Goal: Ask a question

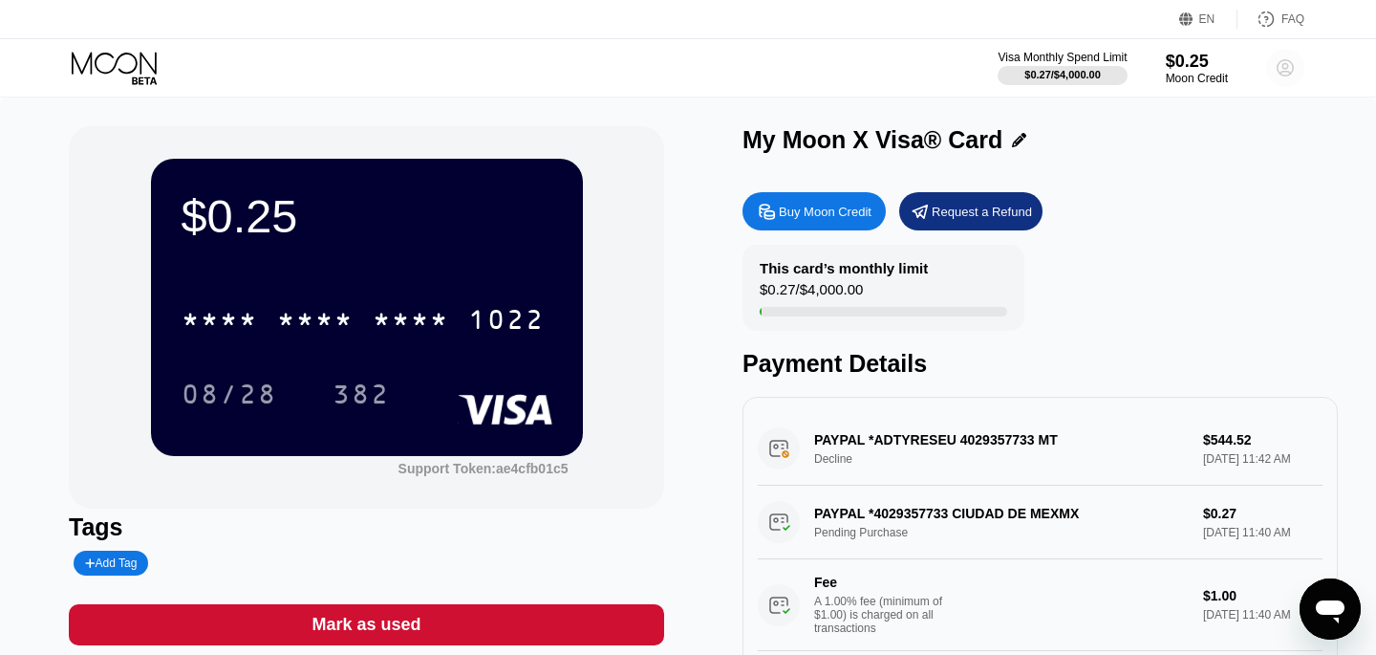
click at [1283, 49] on icon at bounding box center [1285, 68] width 38 height 38
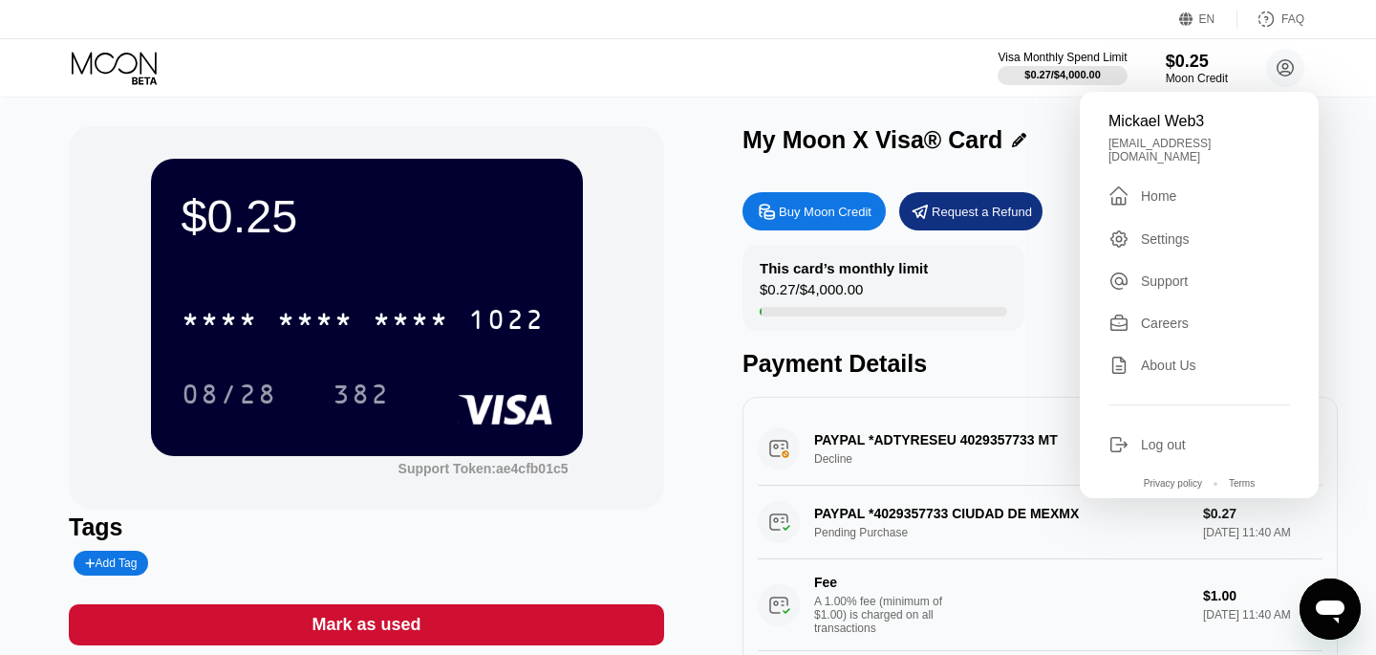
click at [750, 91] on div "Visa Monthly Spend Limit $0.27 / $4,000.00 $0.25 Moon Credit Mickael Web3 rogue…" at bounding box center [688, 67] width 1376 height 57
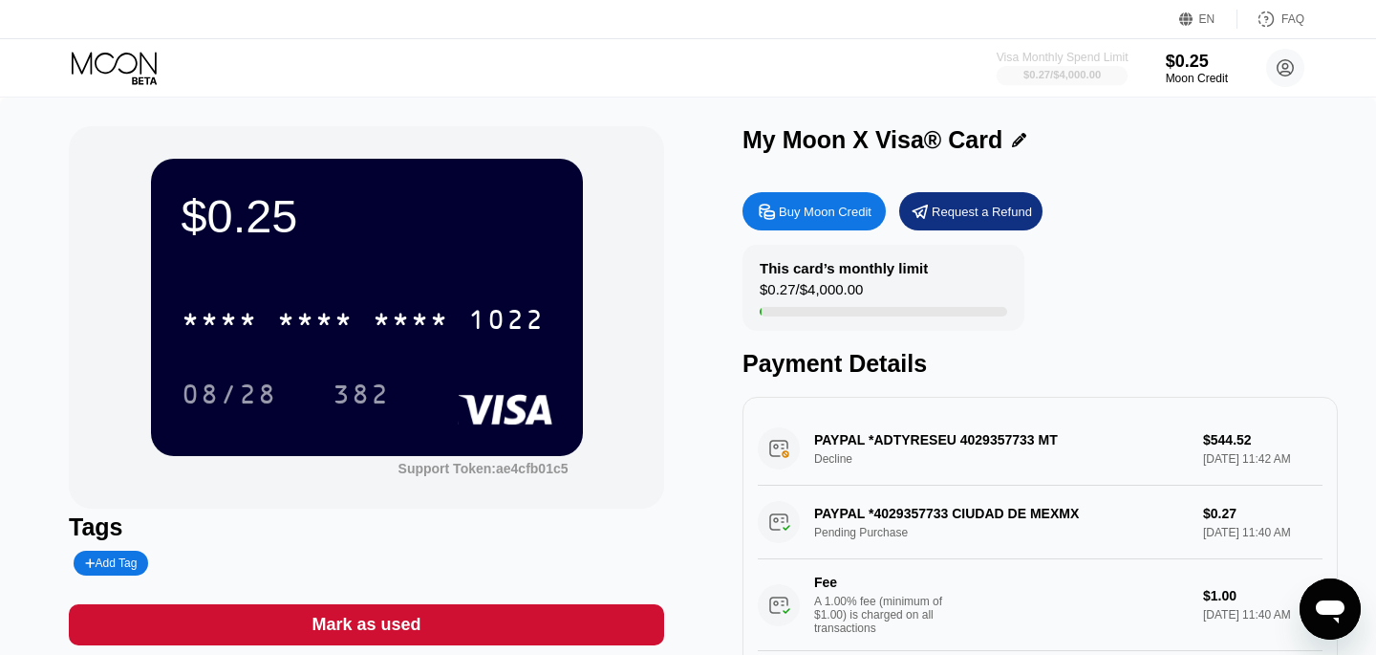
click at [1075, 65] on div "$0.27 / $4,000.00" at bounding box center [1063, 74] width 132 height 21
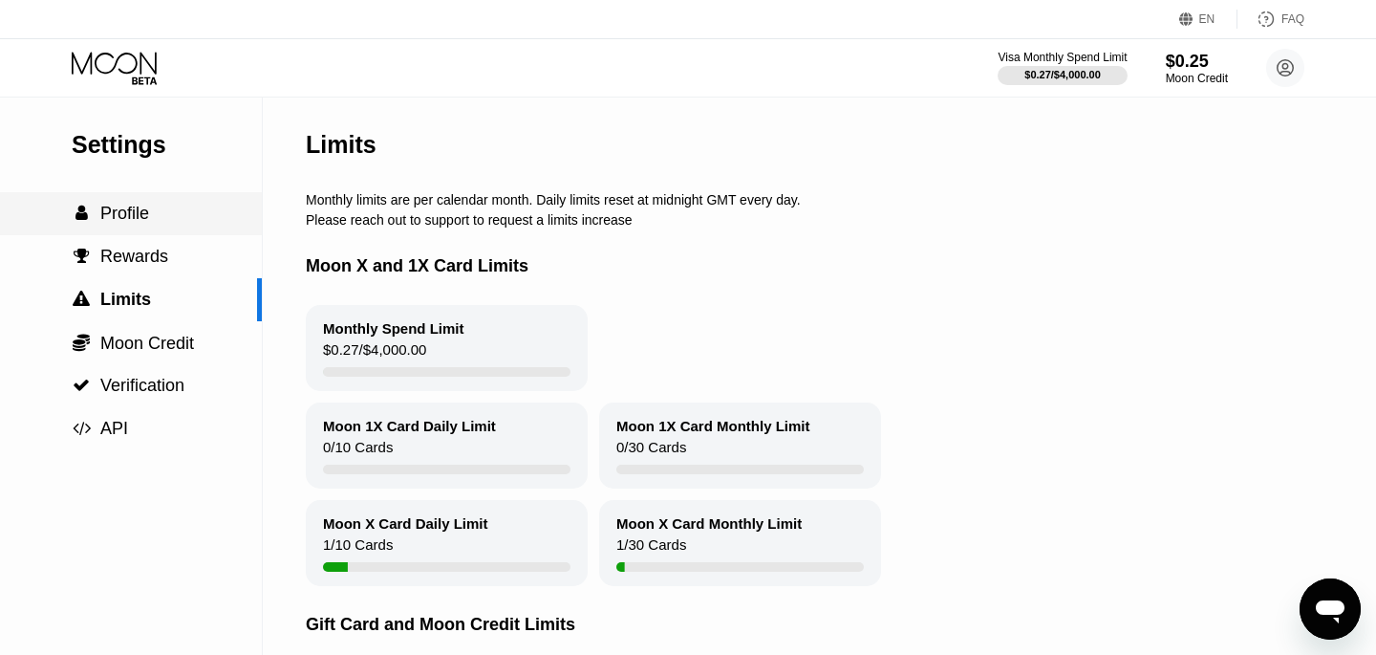
click at [129, 219] on span "Profile" at bounding box center [124, 213] width 49 height 19
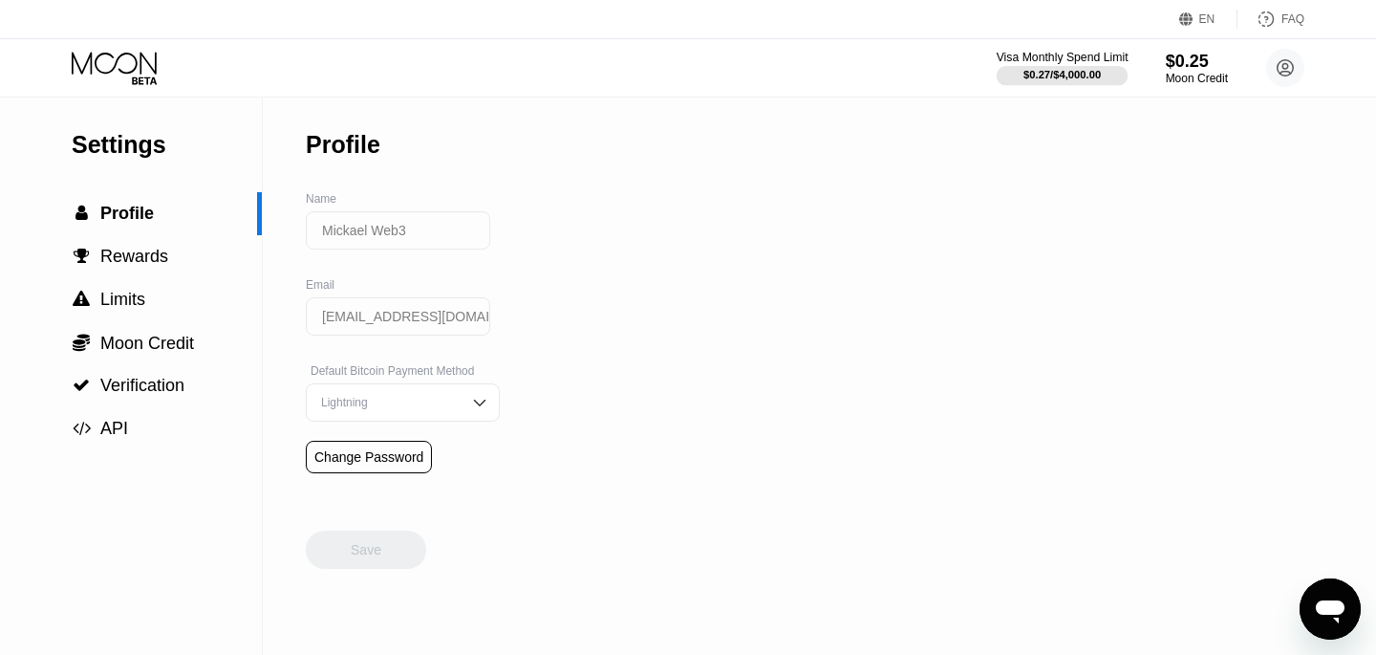
click at [1065, 59] on div "Visa Monthly Spend Limit" at bounding box center [1063, 57] width 132 height 13
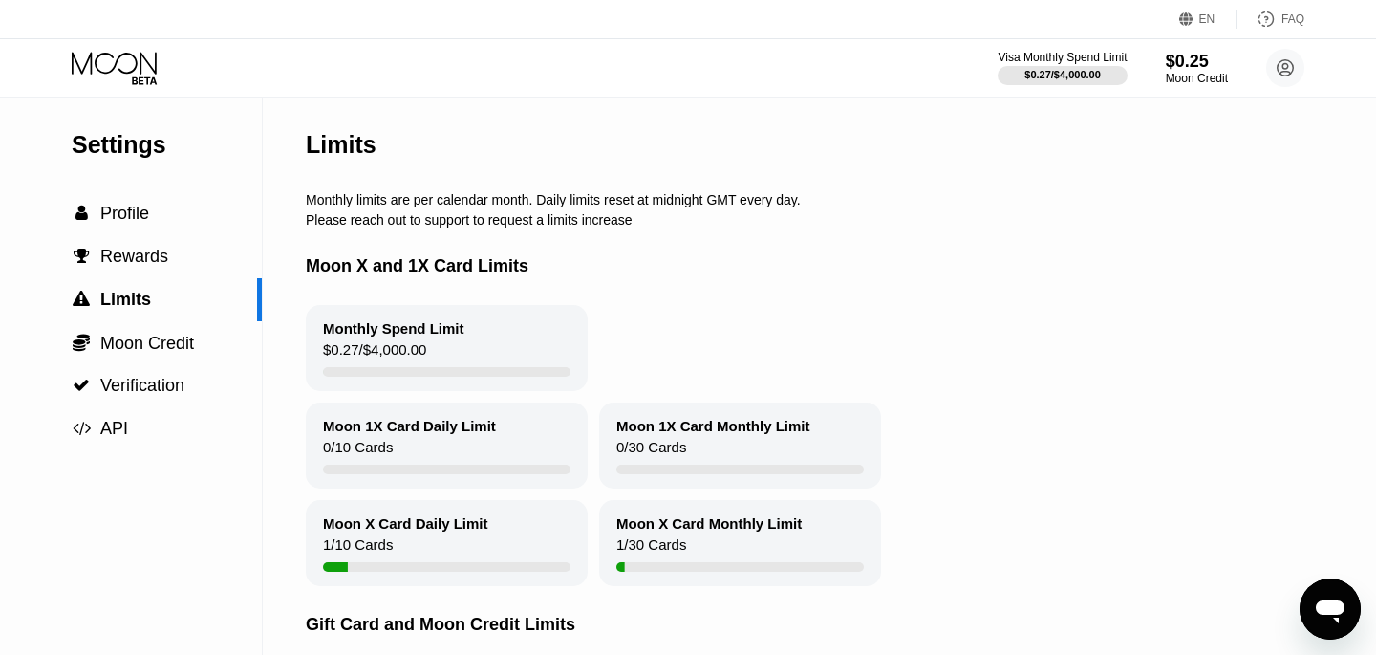
click at [1337, 613] on icon "Ouvrir la fenêtre de messagerie" at bounding box center [1330, 611] width 29 height 23
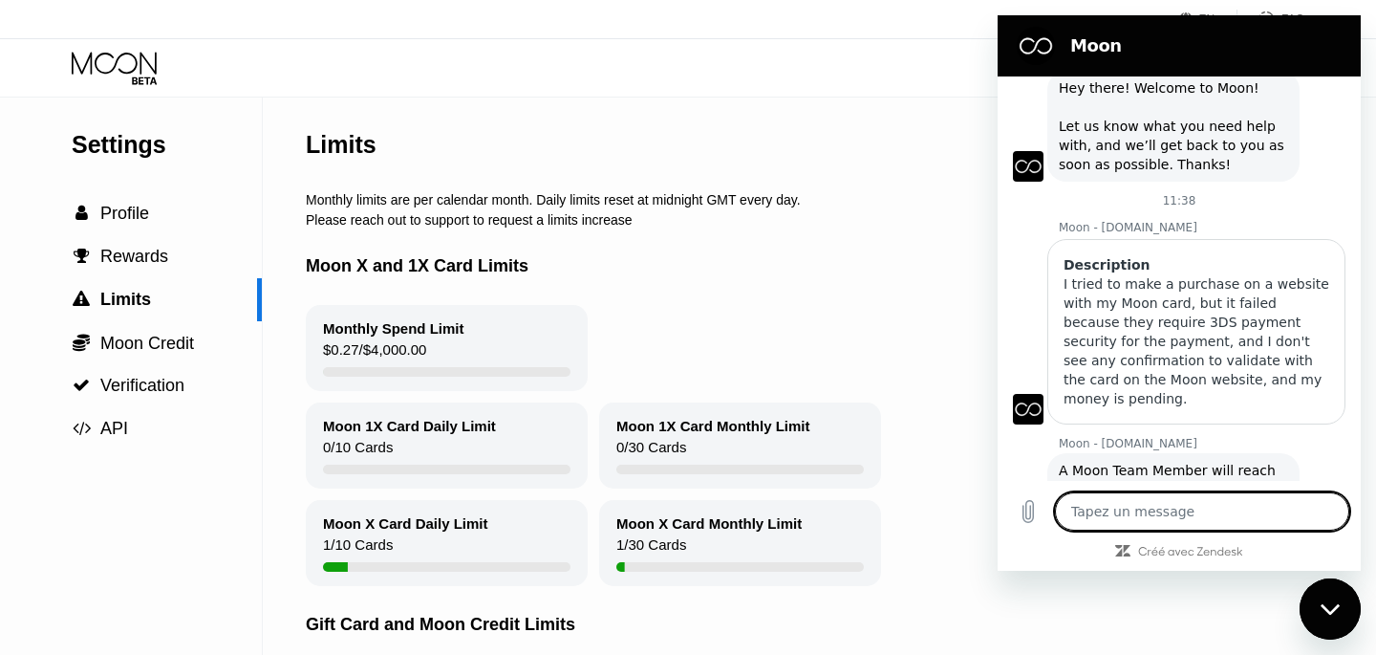
scroll to position [90, 0]
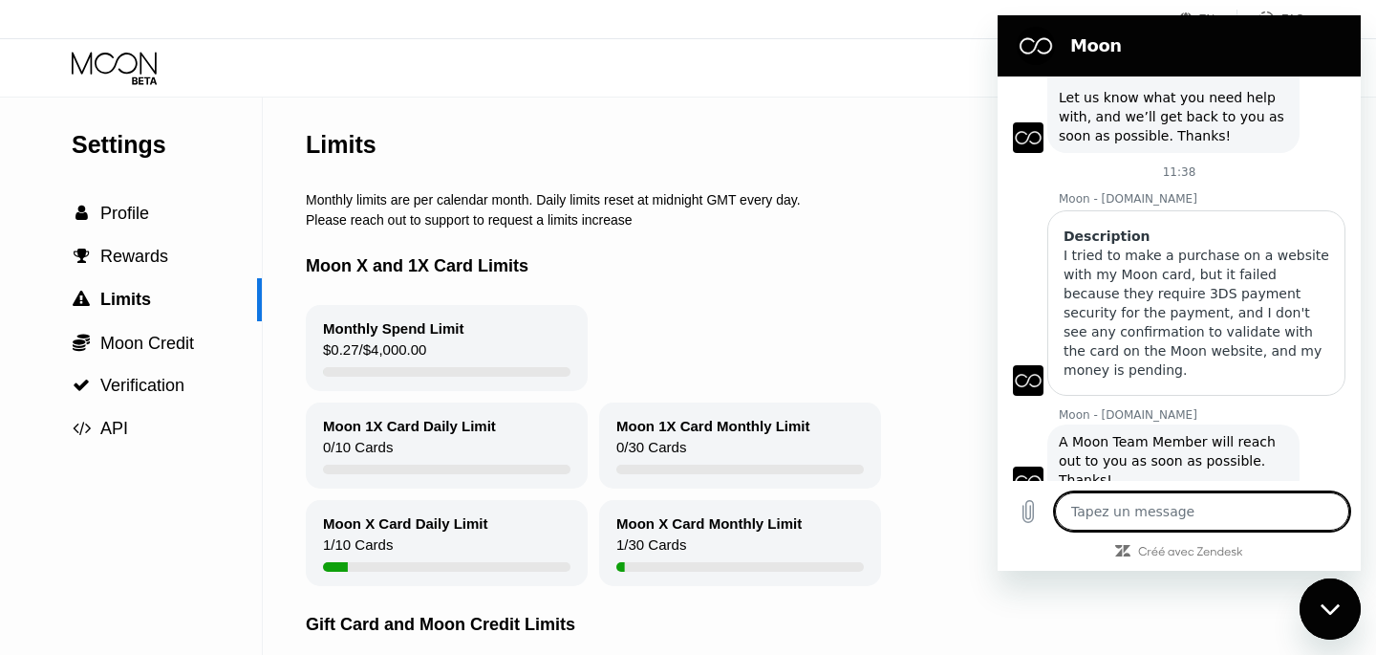
click at [1141, 522] on textarea at bounding box center [1202, 511] width 294 height 38
type textarea "i"
type textarea "x"
type textarea "i"
type textarea "x"
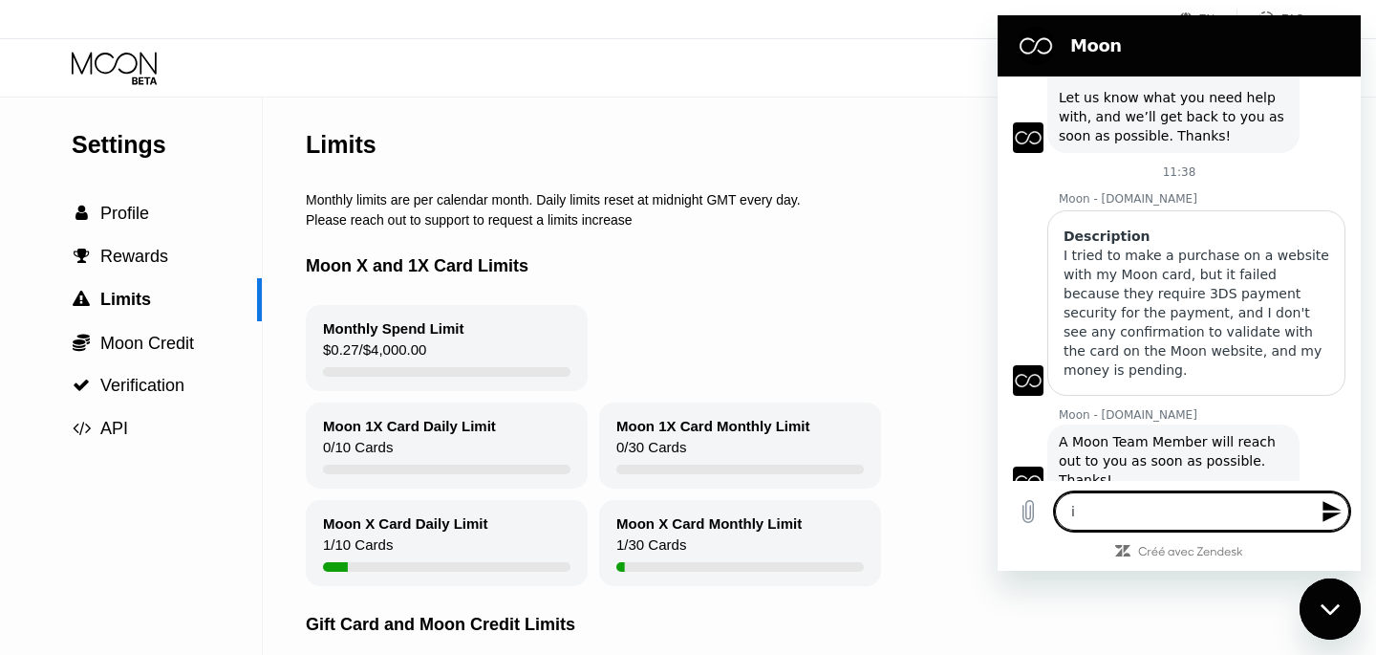
type textarea "i a"
type textarea "x"
type textarea "i as"
type textarea "x"
type textarea "i ask"
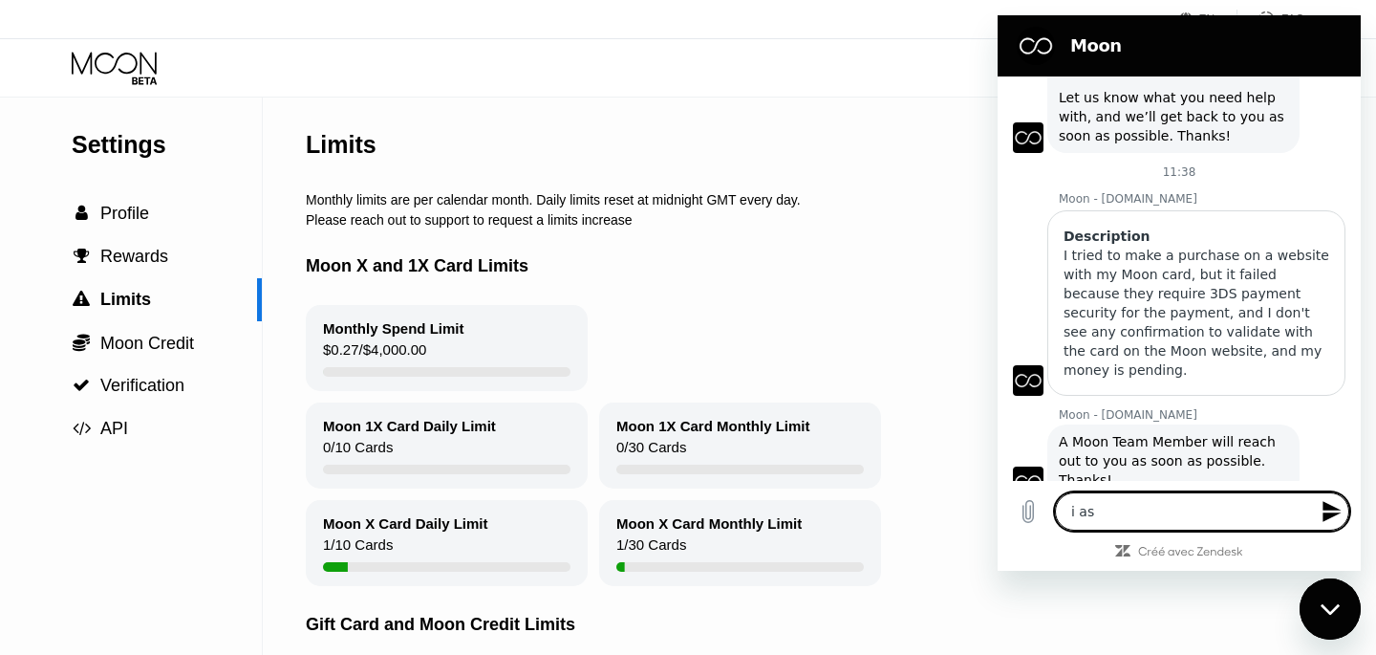
type textarea "x"
type textarea "i aske"
type textarea "x"
type textarea "i asked"
type textarea "x"
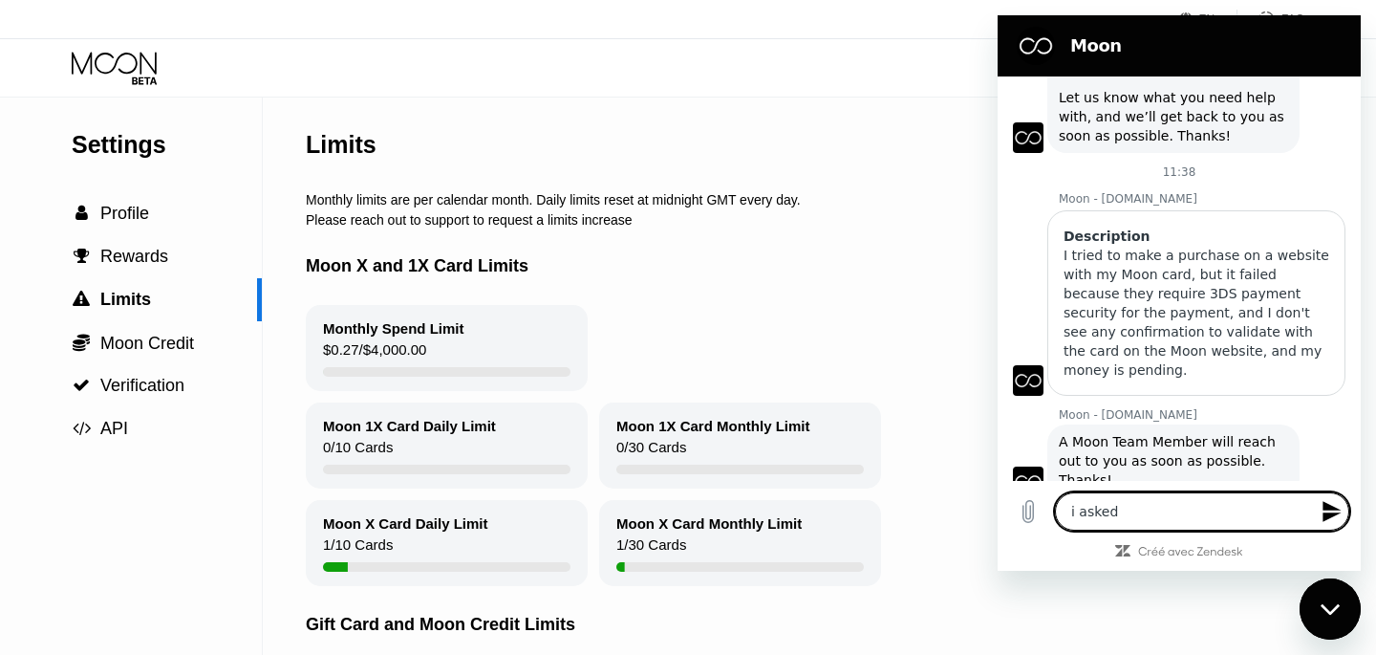
type textarea "i asked"
type textarea "x"
type textarea "i asked a"
type textarea "x"
type textarea "i asked a"
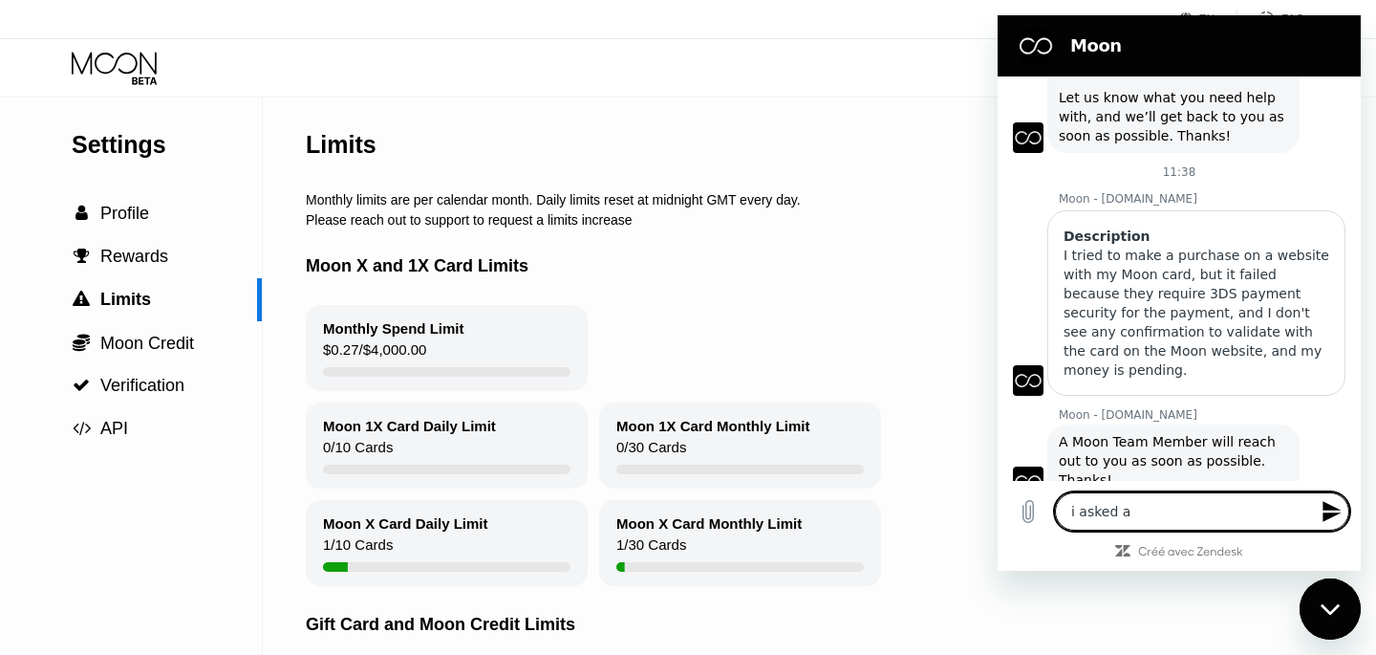
type textarea "x"
type textarea "i asked a r"
type textarea "x"
type textarea "i asked a re"
type textarea "x"
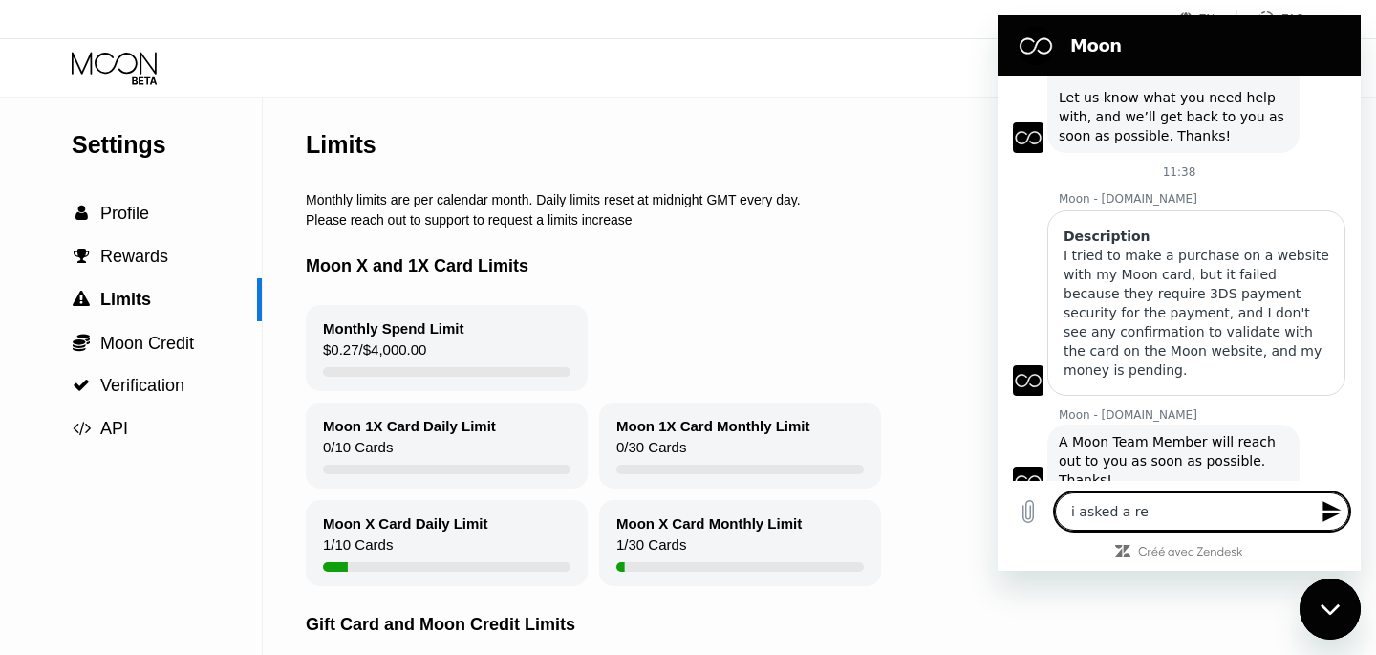
type textarea "i asked a ref"
type textarea "x"
type textarea "i asked a refu"
type textarea "x"
type textarea "i asked a refun"
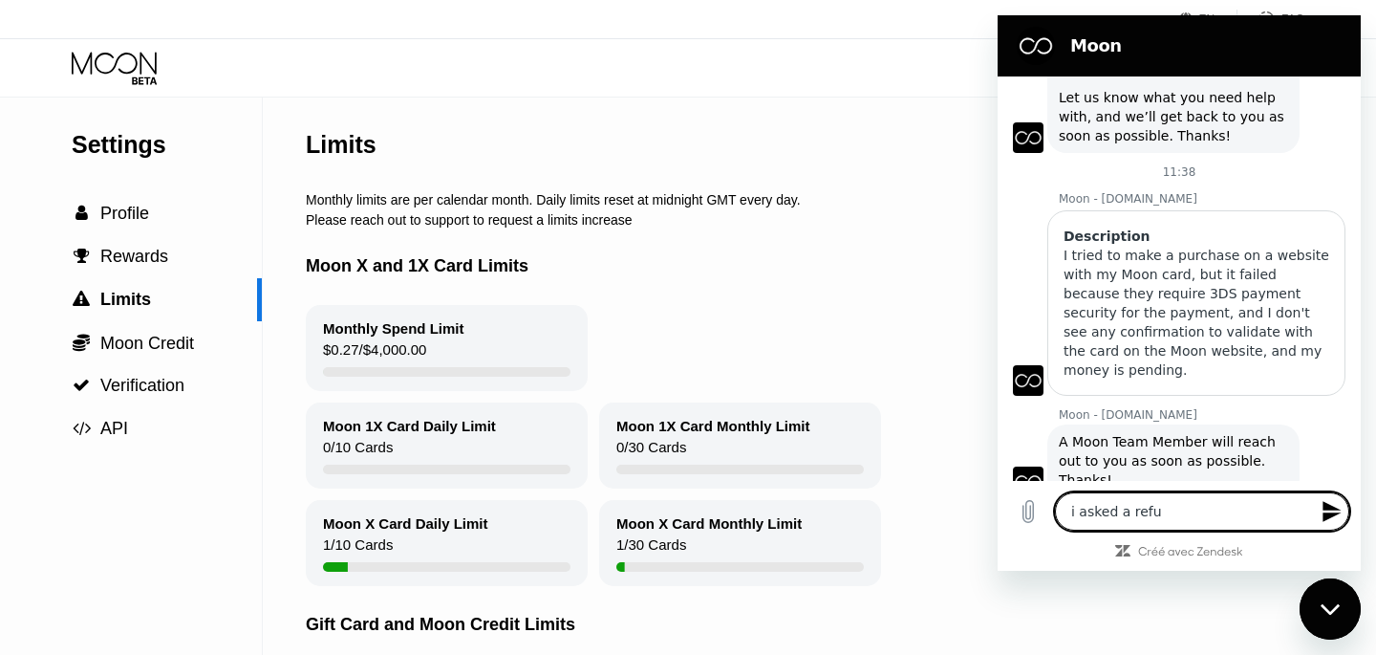
type textarea "x"
type textarea "i asked a refund"
type textarea "x"
type textarea "i asked a refund"
type textarea "x"
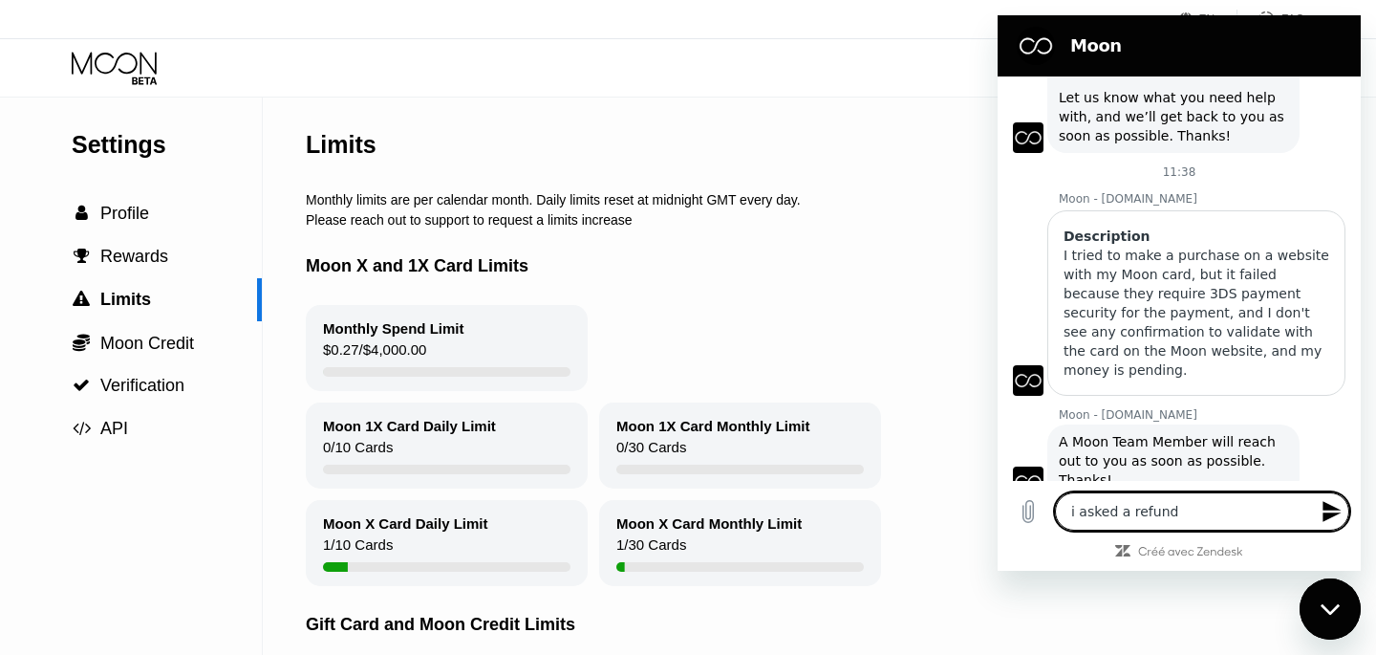
type textarea "i asked a refund ,"
type textarea "x"
type textarea "i asked a refund ,"
type textarea "x"
type textarea "i asked a refund , h"
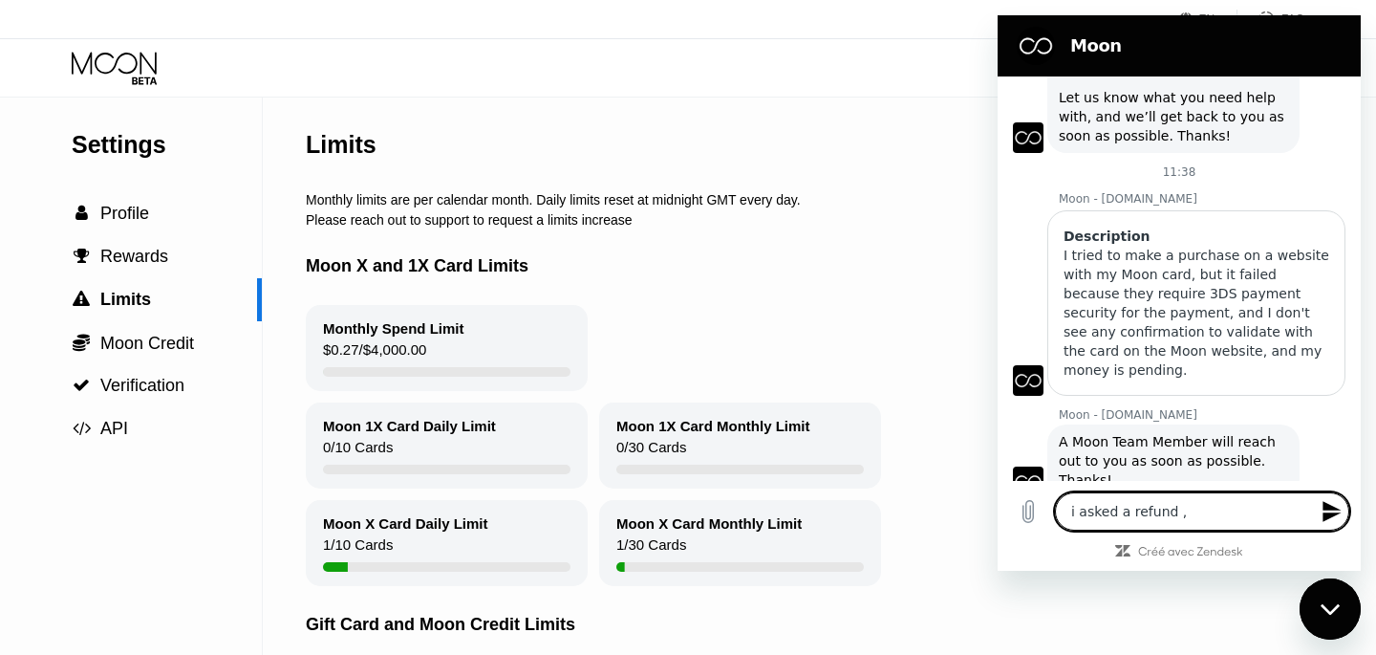
type textarea "x"
type textarea "i asked a refund , ho"
type textarea "x"
type textarea "i asked a refund , how"
type textarea "x"
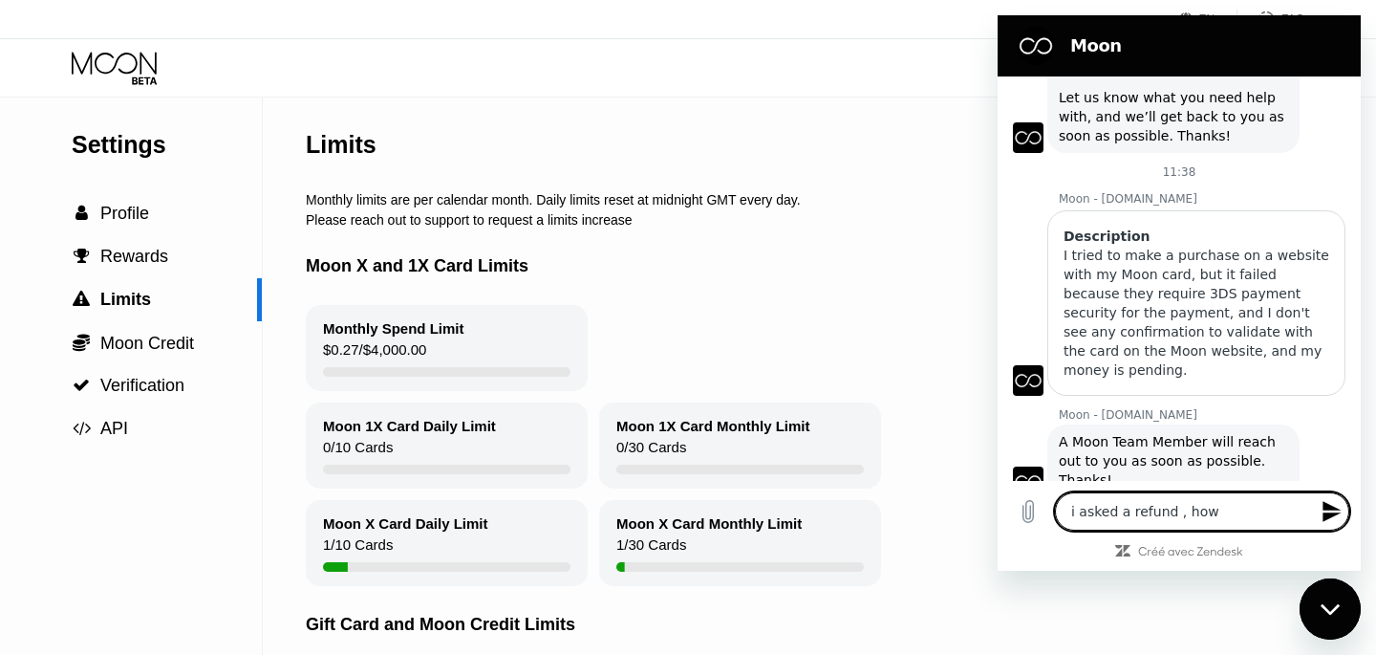
type textarea "i asked a refund , how"
type textarea "x"
type textarea "i asked a refund , how m"
type textarea "x"
type textarea "i asked a refund , how ma"
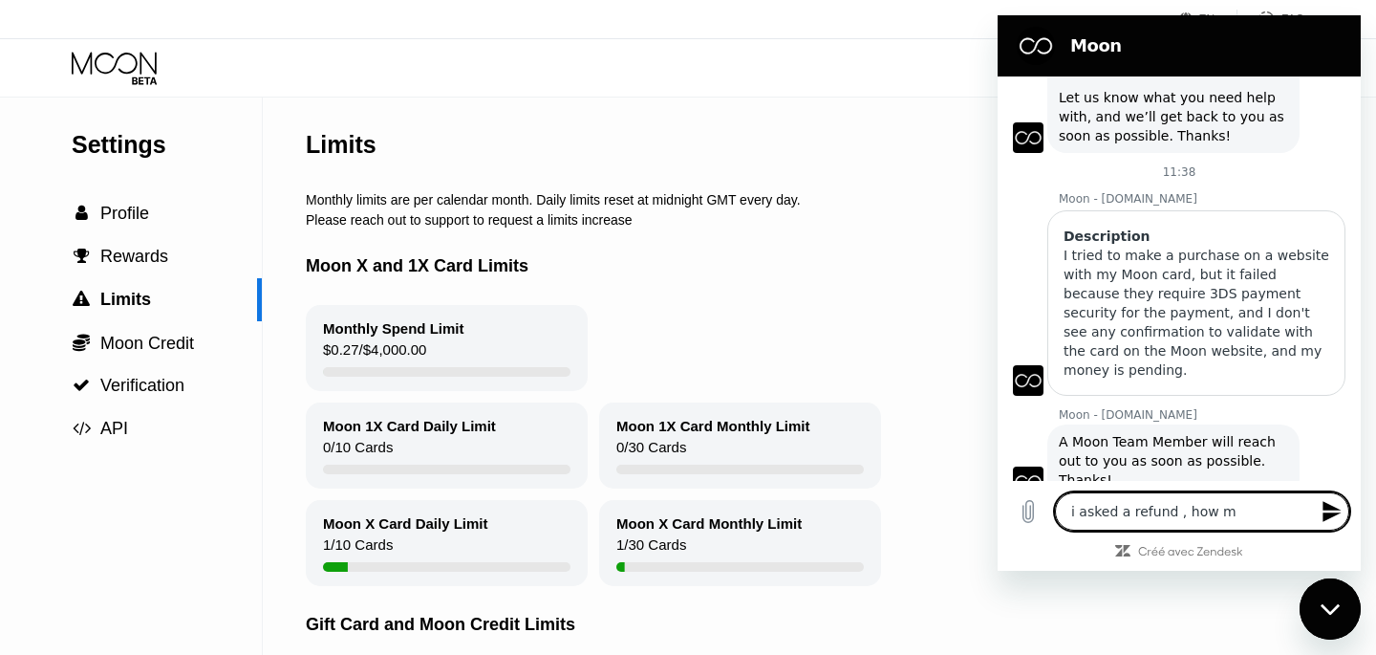
type textarea "x"
type textarea "i asked a refund , how ma,"
type textarea "x"
type textarea "i asked a refund , how ma,y"
type textarea "x"
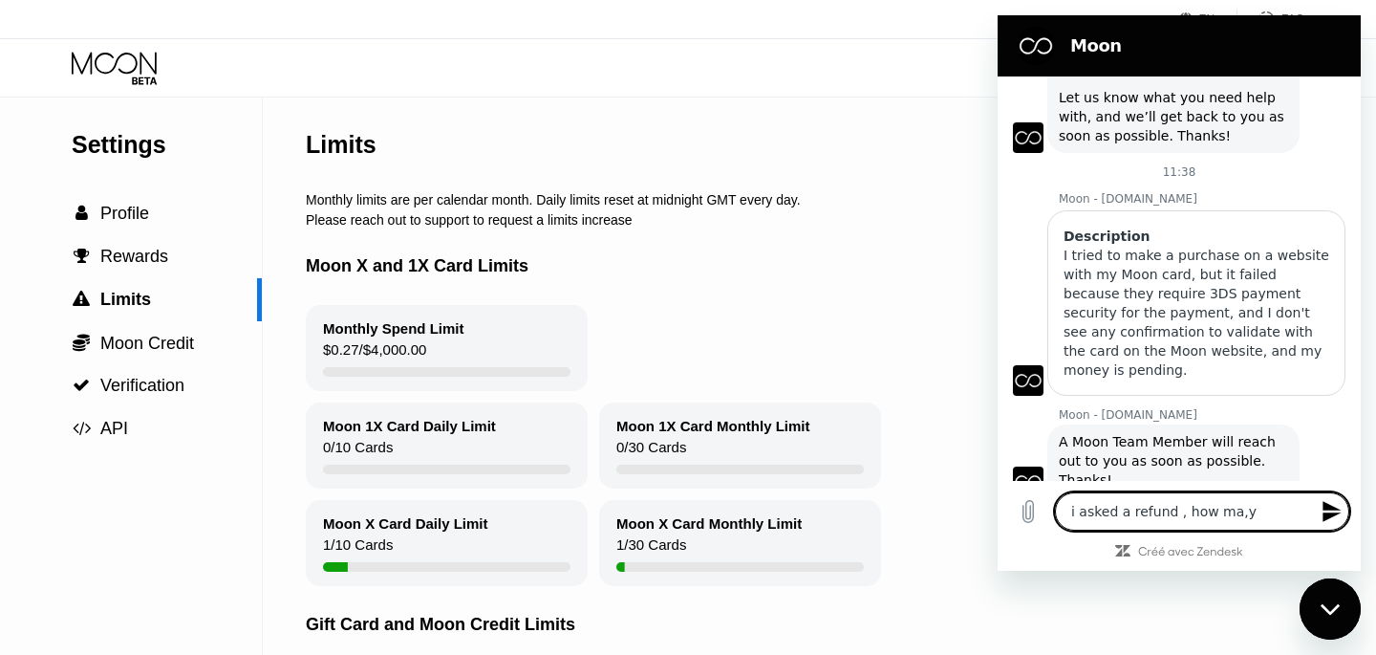
type textarea "i asked a refund , how ma,"
type textarea "x"
type textarea "i asked a refund , how ma"
type textarea "x"
type textarea "i asked a refund , how man"
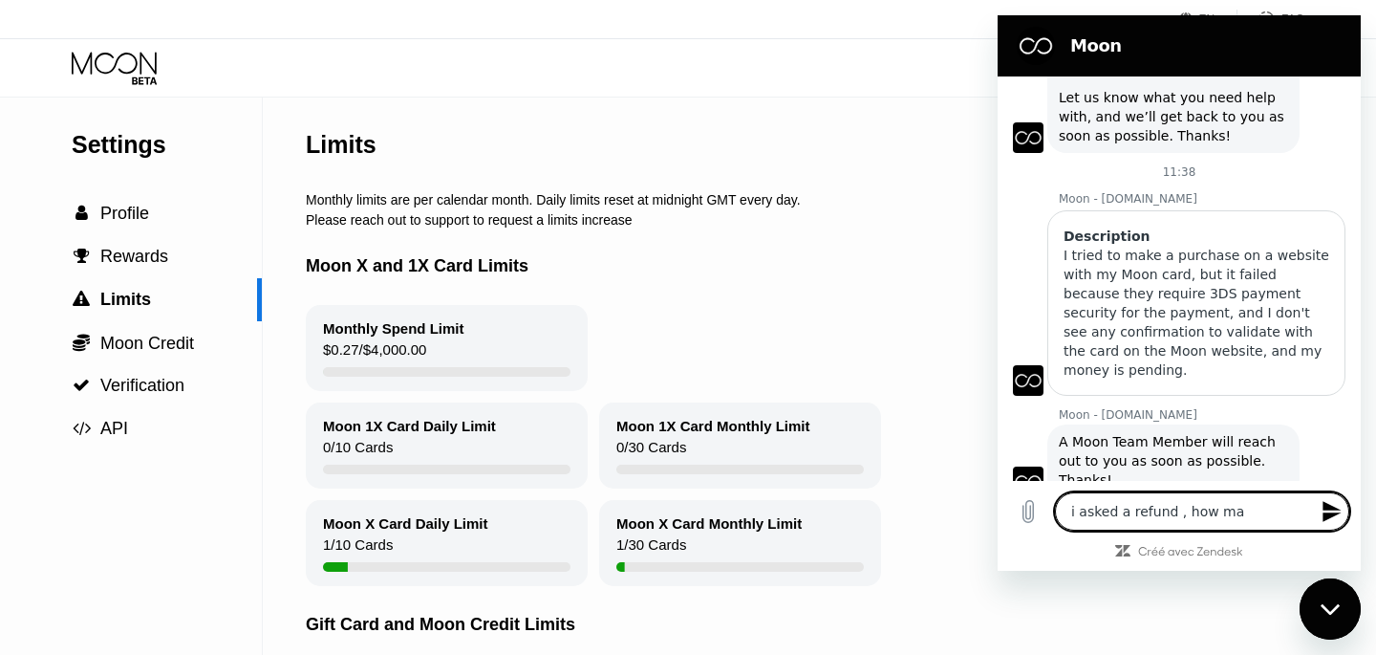
type textarea "x"
type textarea "i asked a refund , how many"
type textarea "x"
type textarea "i asked a refund , how many"
type textarea "x"
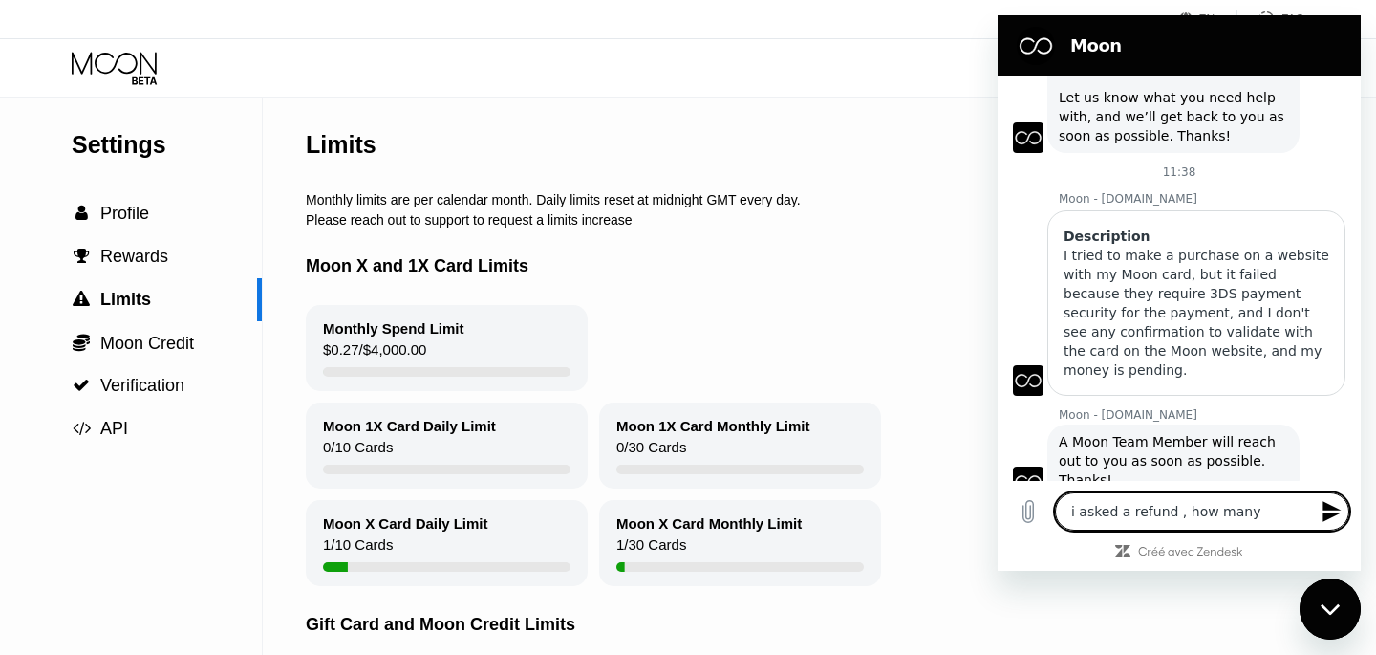
type textarea "i asked a refund , how many t"
type textarea "x"
type textarea "i asked a refund , how many ti"
type textarea "x"
type textarea "i asked a refund , how many tim"
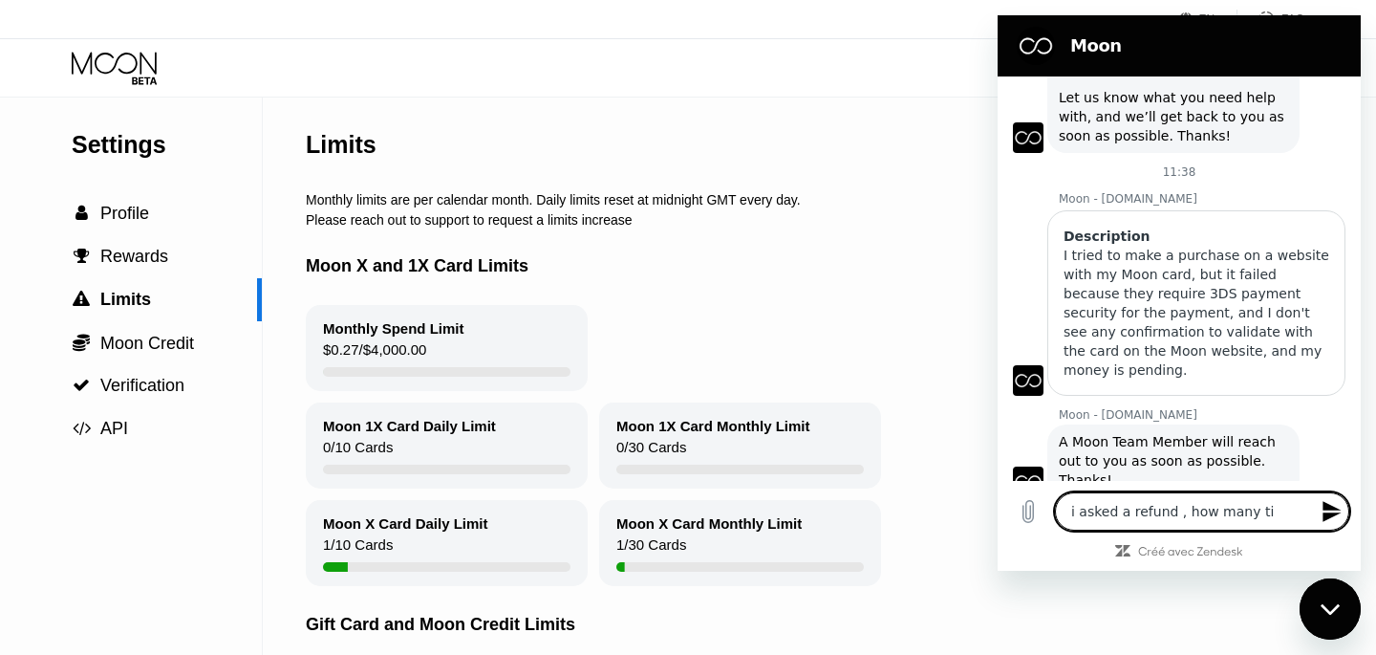
type textarea "x"
type textarea "i asked a refund , how many time"
type textarea "x"
type textarea "i asked a refund , how many time"
type textarea "x"
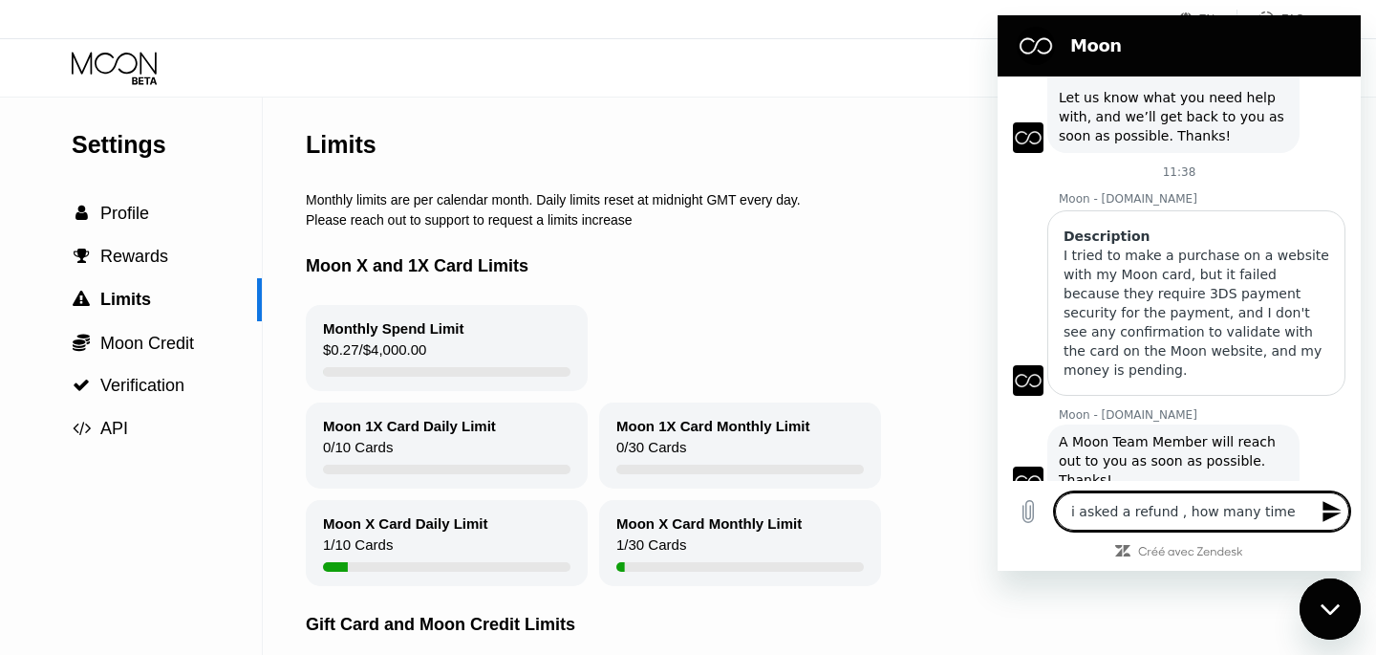
type textarea "i asked a refund , how many time i"
type textarea "x"
type textarea "i asked a refund , how many time it"
type textarea "x"
type textarea "i asked a refund , how many time it"
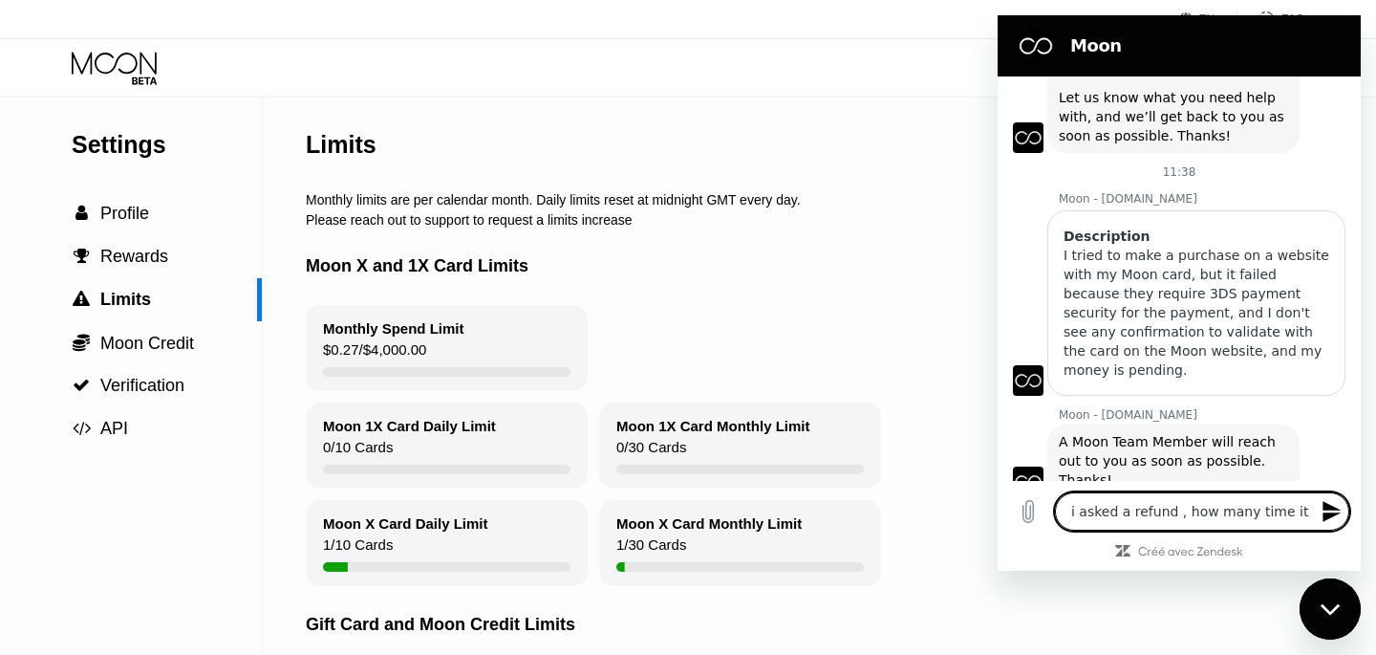
type textarea "x"
type textarea "i asked a refund , how many time it t"
type textarea "x"
type textarea "i asked a refund , how many time it ta"
type textarea "x"
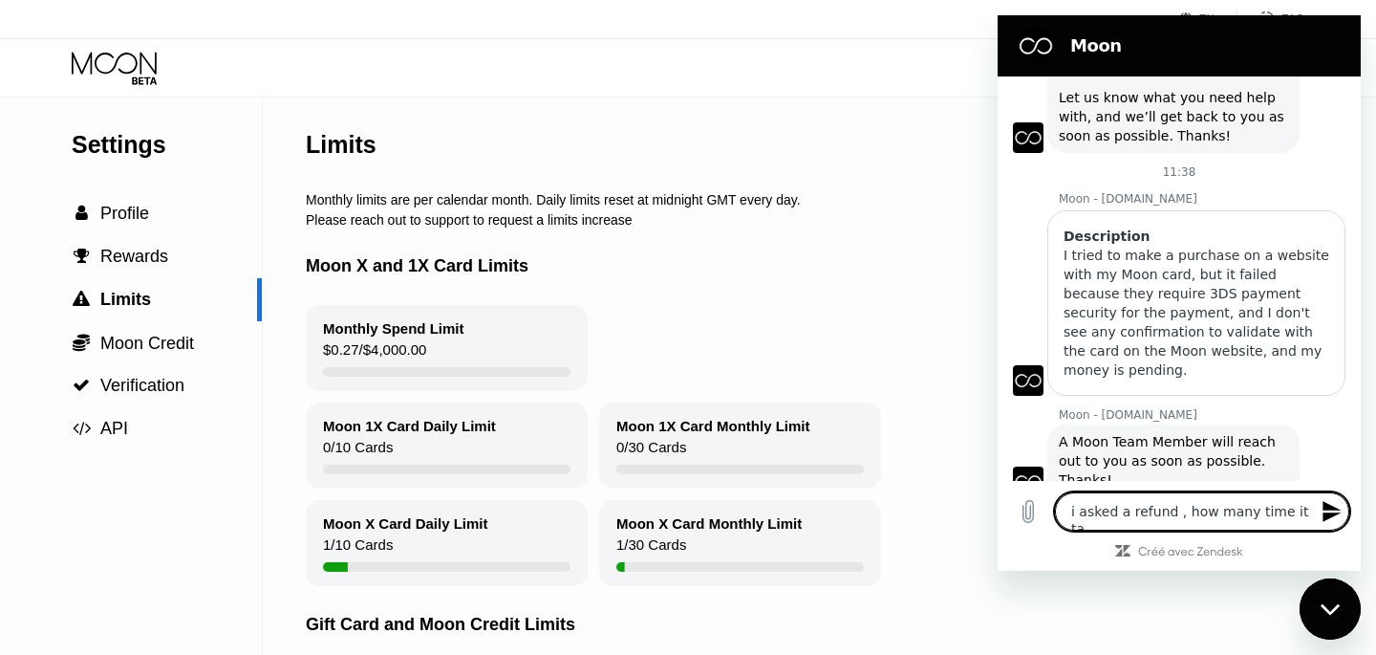
type textarea "i asked a refund , how many time it tak"
type textarea "x"
type textarea "i asked a refund , how many time it take"
type textarea "x"
type textarea "i asked a refund , how many time it take"
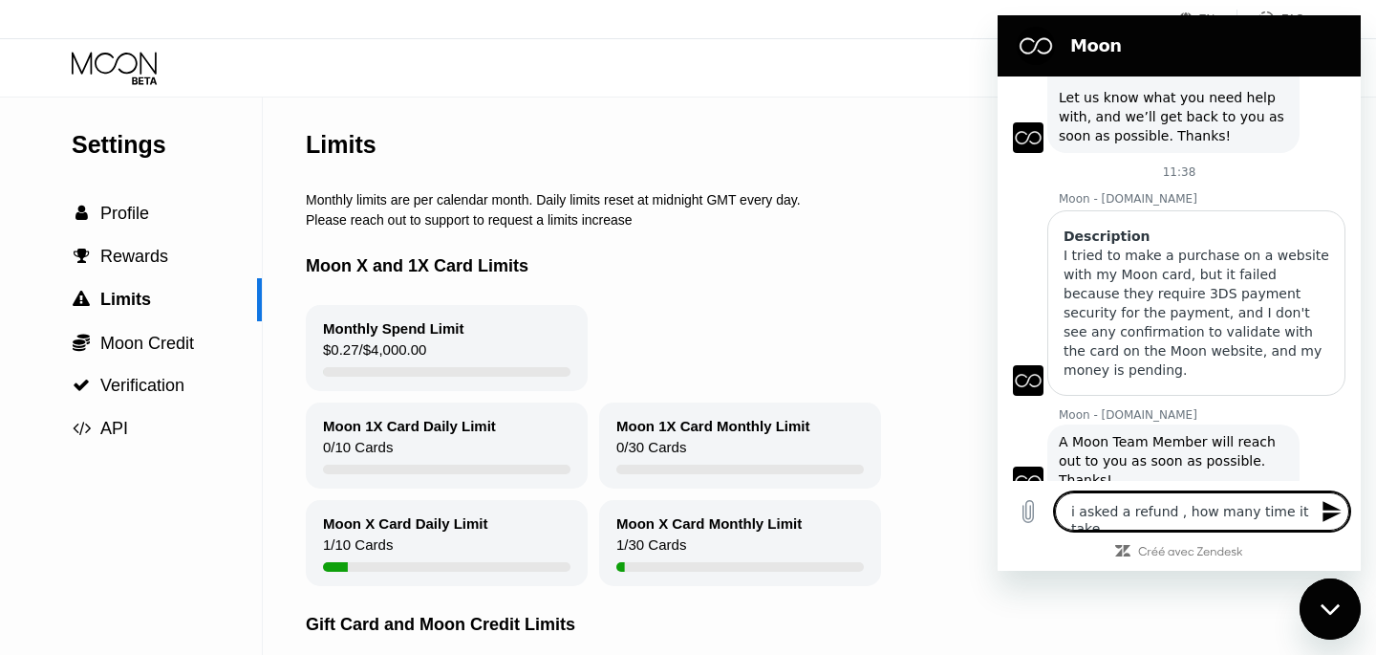
type textarea "x"
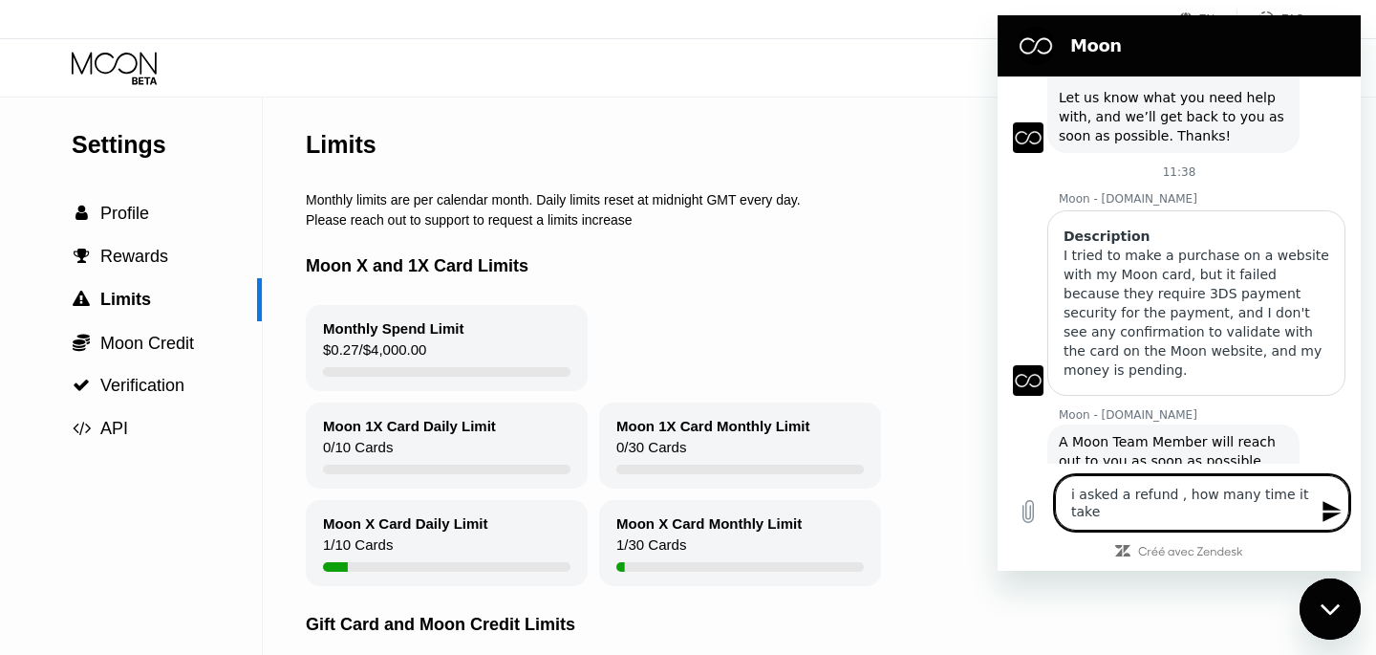
type textarea "i asked a refund , how many time it take t"
type textarea "x"
type textarea "i asked a refund , how many time it take to"
type textarea "x"
type textarea "i asked a refund , how many time it take too"
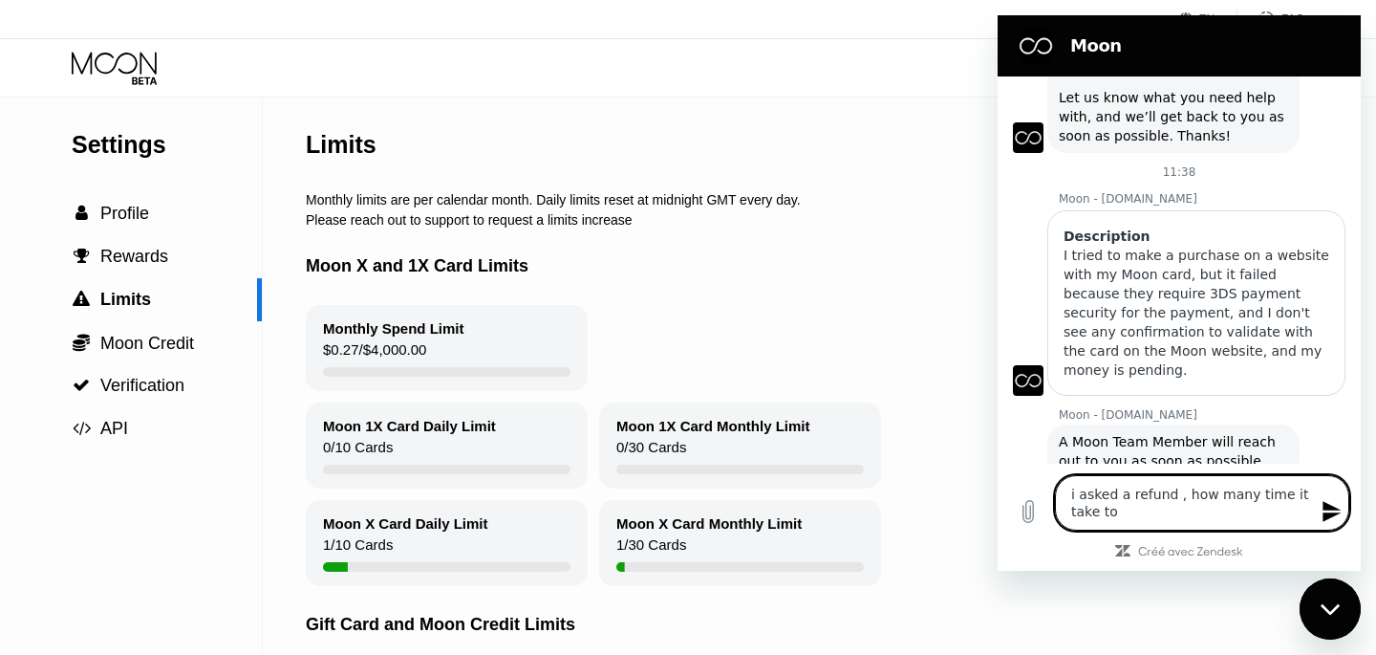
type textarea "x"
type textarea "i asked a refund , how many time it take too"
type textarea "x"
type textarea "i asked a refund , how many time it take too t"
type textarea "x"
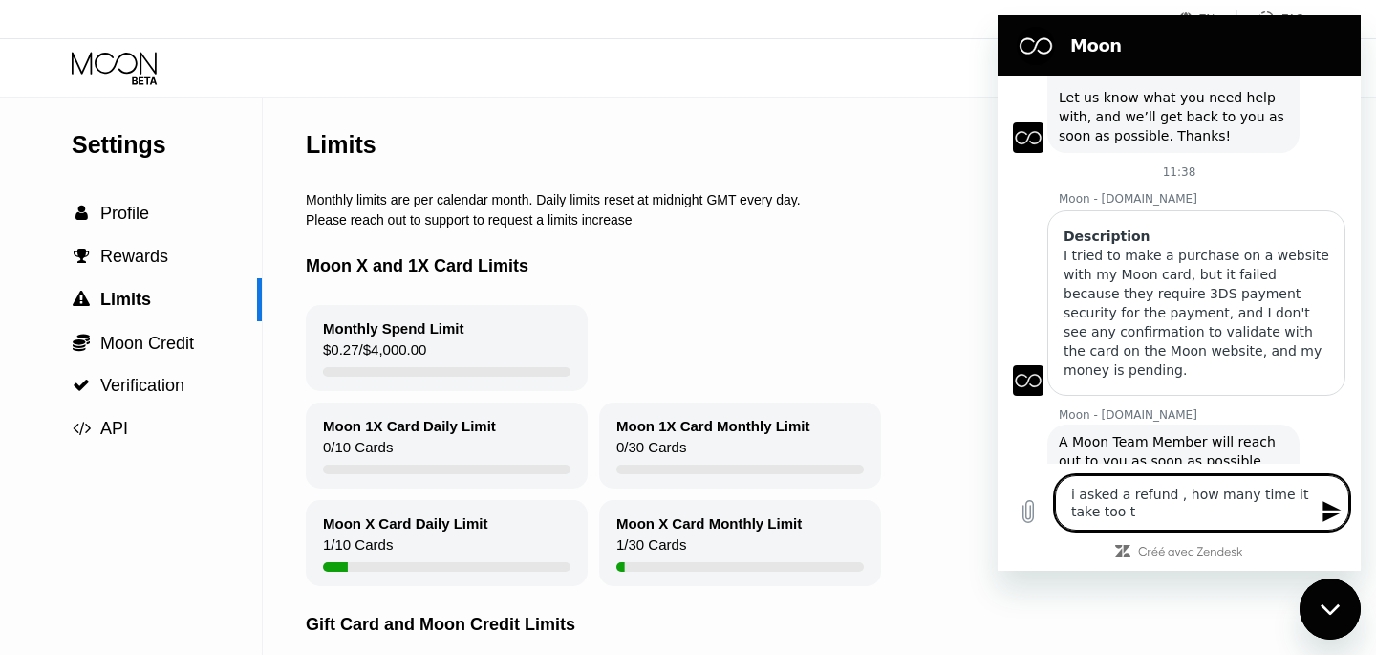
type textarea "i asked a refund , how many time it take too ta"
type textarea "x"
type textarea "i asked a refund , how many time it take too tak"
type textarea "x"
type textarea "i asked a refund , how many time it take too take"
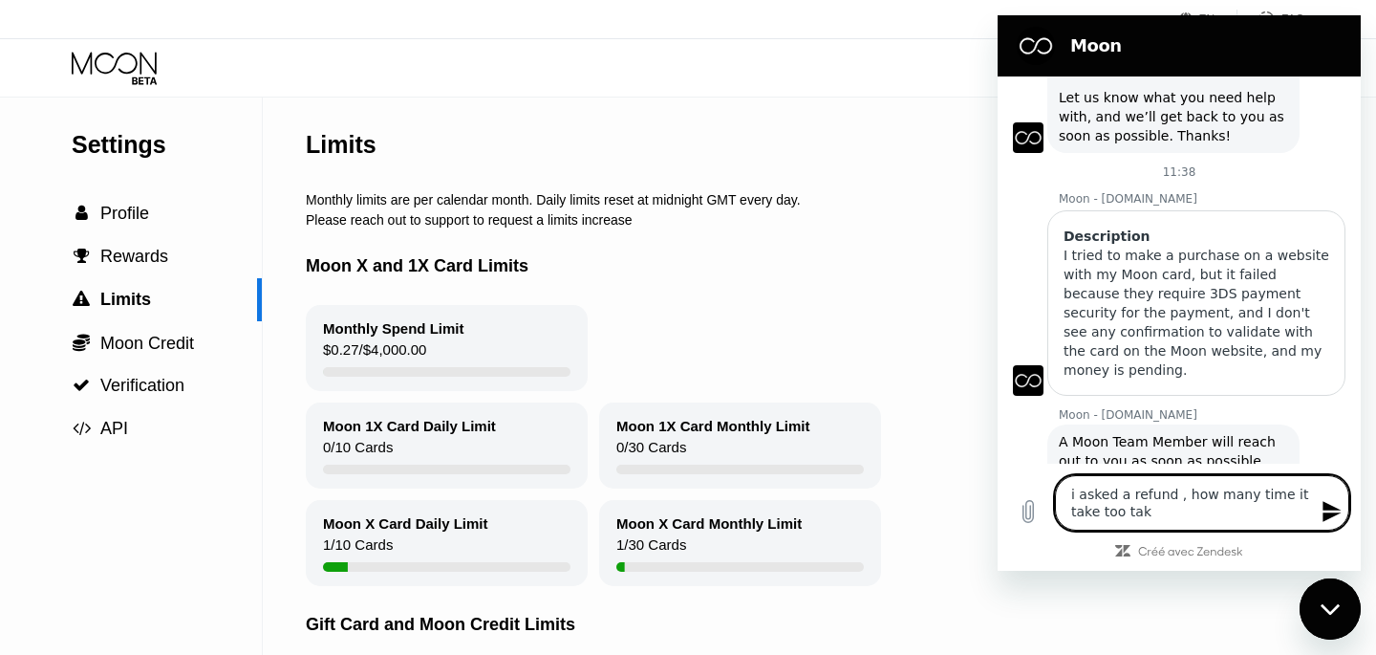
type textarea "x"
type textarea "i asked a refund , how many time it take too take"
type textarea "x"
type textarea "i asked a refund , how many time it take too take"
type textarea "x"
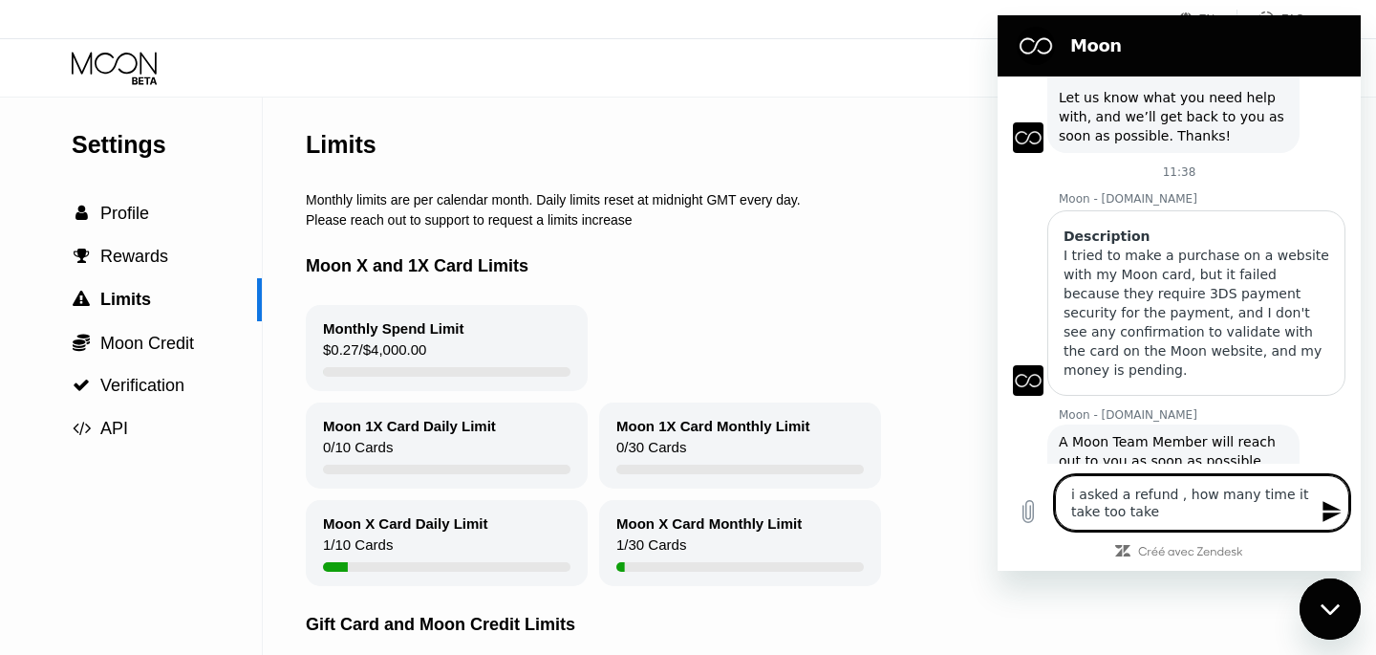
type textarea "i asked a refund , how many time it take too takeb"
type textarea "x"
type textarea "i asked a refund , how many time it take too takeba"
type textarea "x"
type textarea "i asked a refund , how many time it take too takebac"
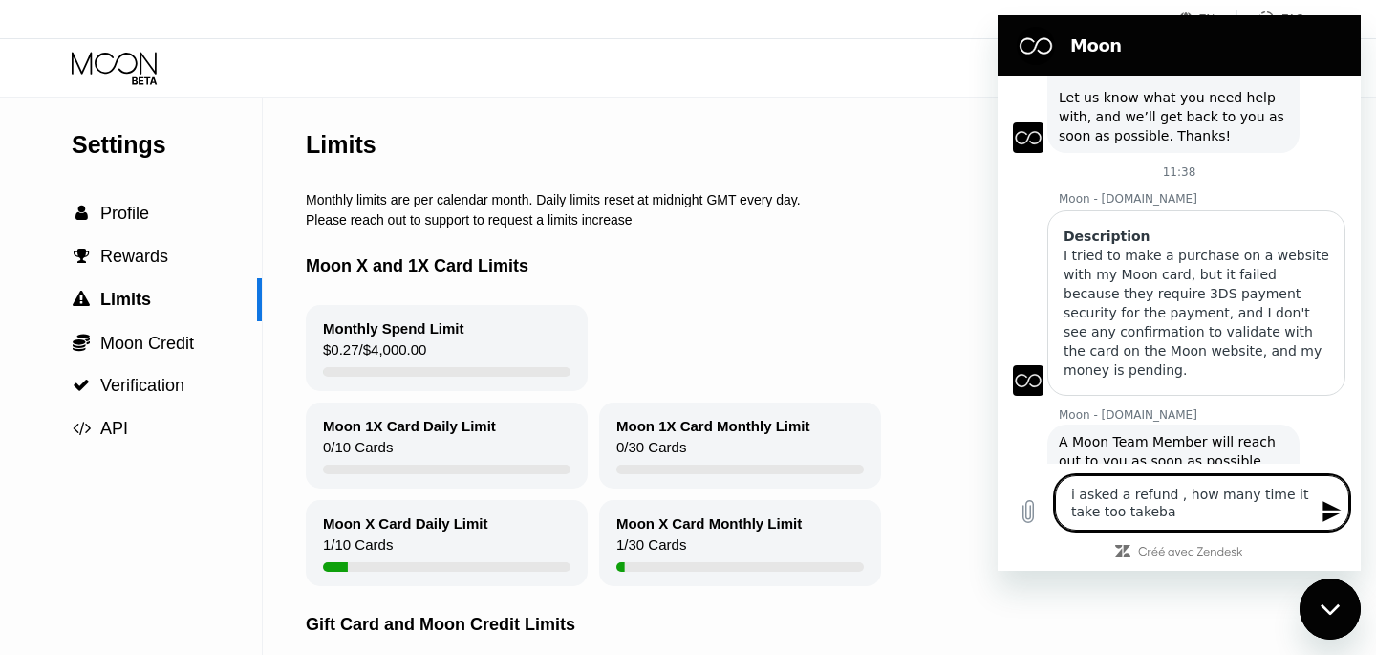
type textarea "x"
type textarea "i asked a refund , how many time it take too takeba-"
type textarea "x"
type textarea "i asked a refund , how many time it take too takeba"
type textarea "x"
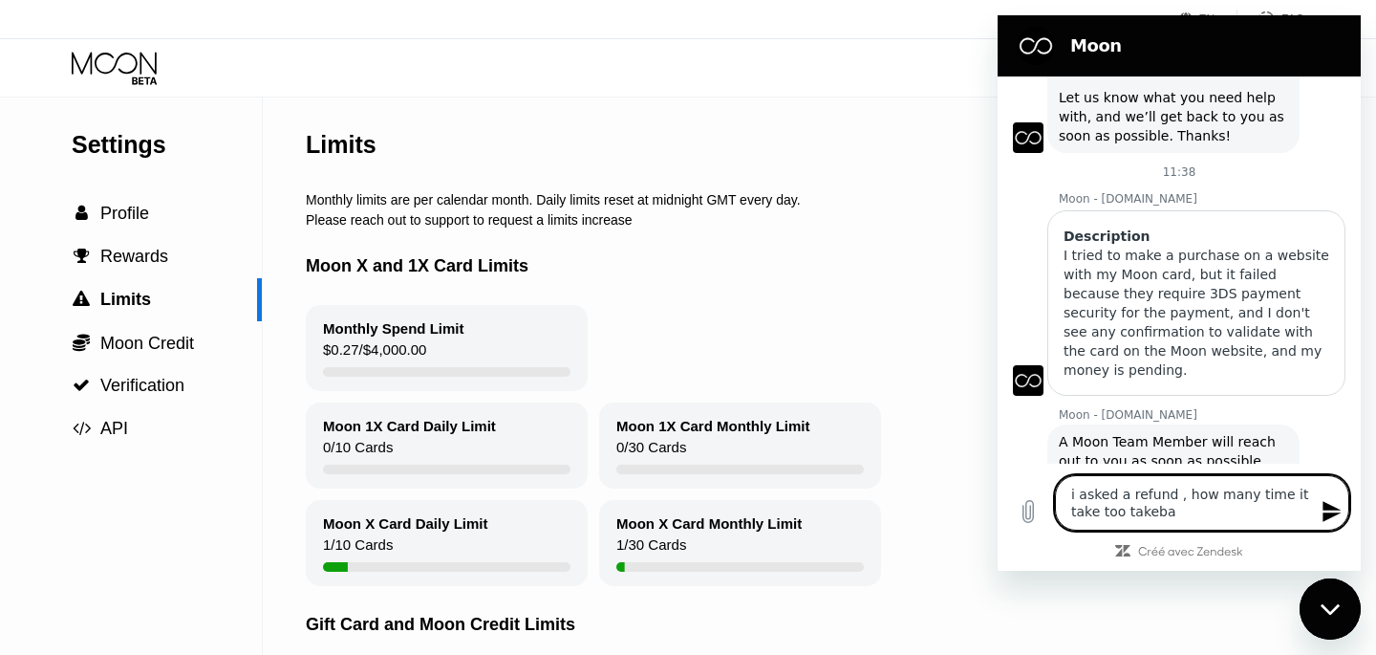
type textarea "i asked a refund , how many time it take too takeb"
type textarea "x"
type textarea "i asked a refund , how many time it take too take"
type textarea "x"
type textarea "i asked a refund , how many time it take too take"
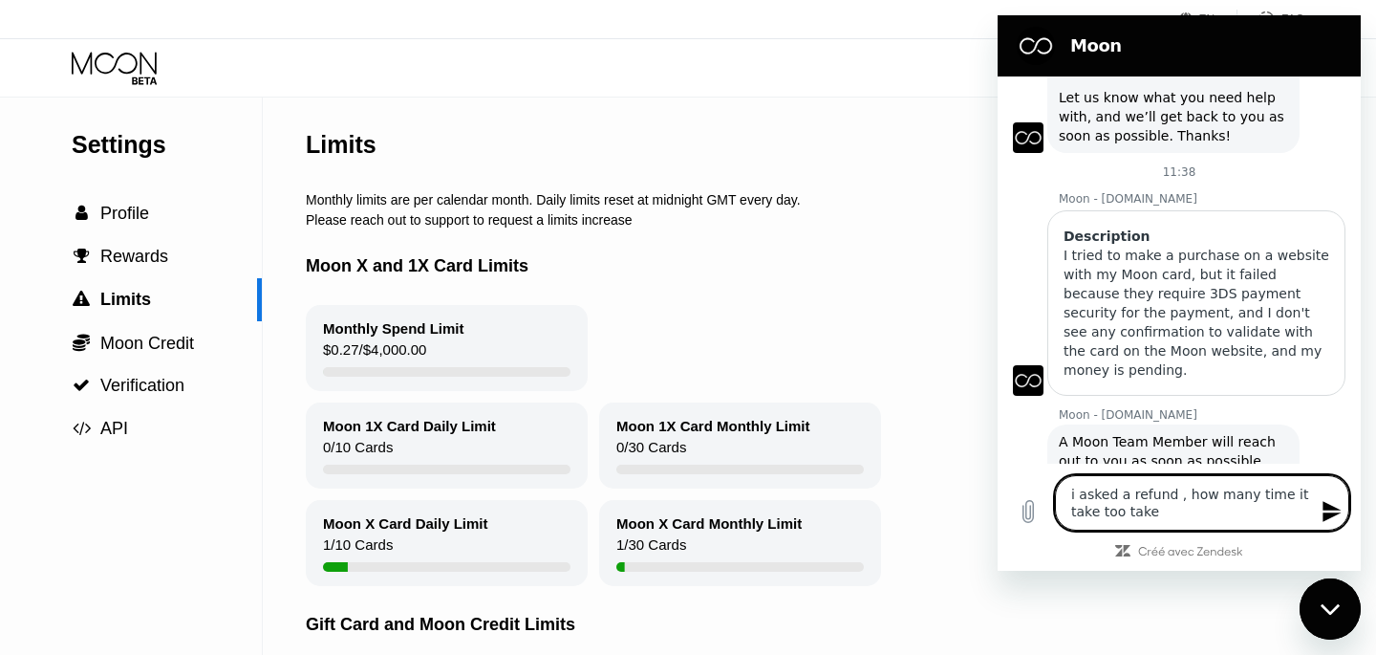
type textarea "x"
type textarea "i asked a refund , how many time it take too take b"
type textarea "x"
type textarea "i asked a refund , how many time it take too take bc"
type textarea "x"
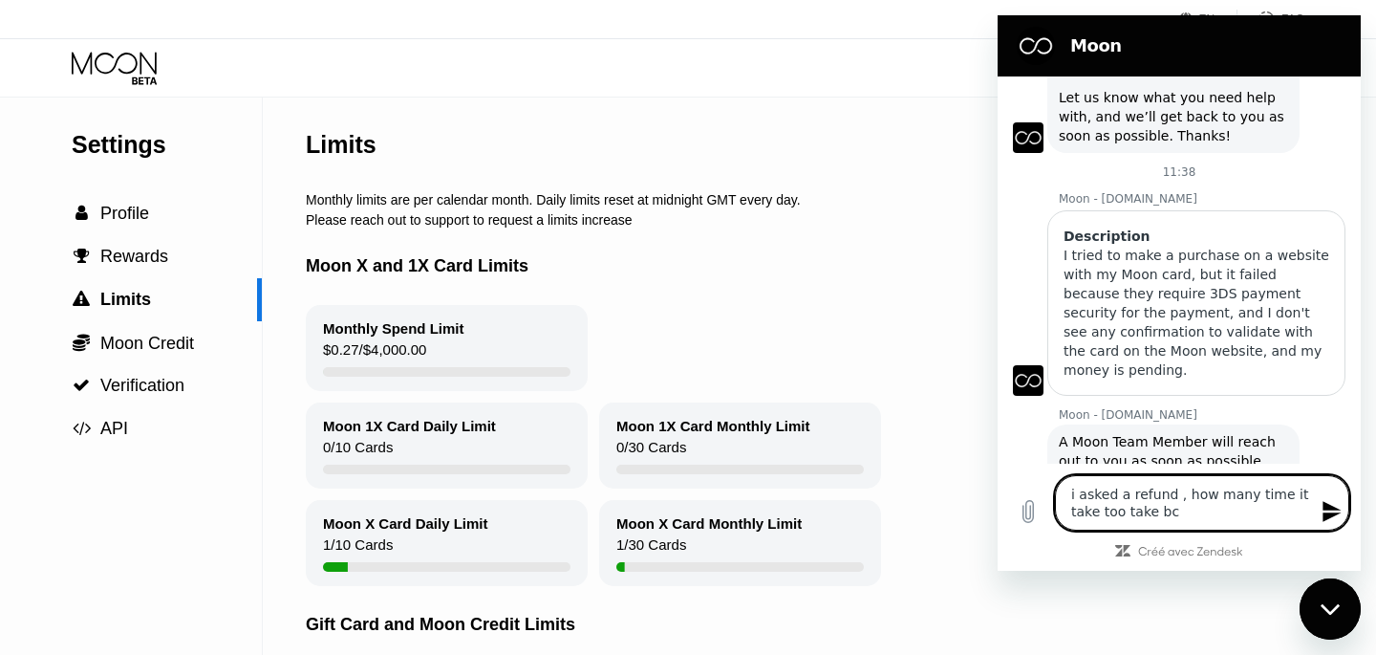
type textarea "i asked a refund , how many time it take too take bck"
type textarea "x"
type textarea "i asked a refund , how many time it take too take bc"
type textarea "x"
type textarea "i asked a refund , how many time it take too take b"
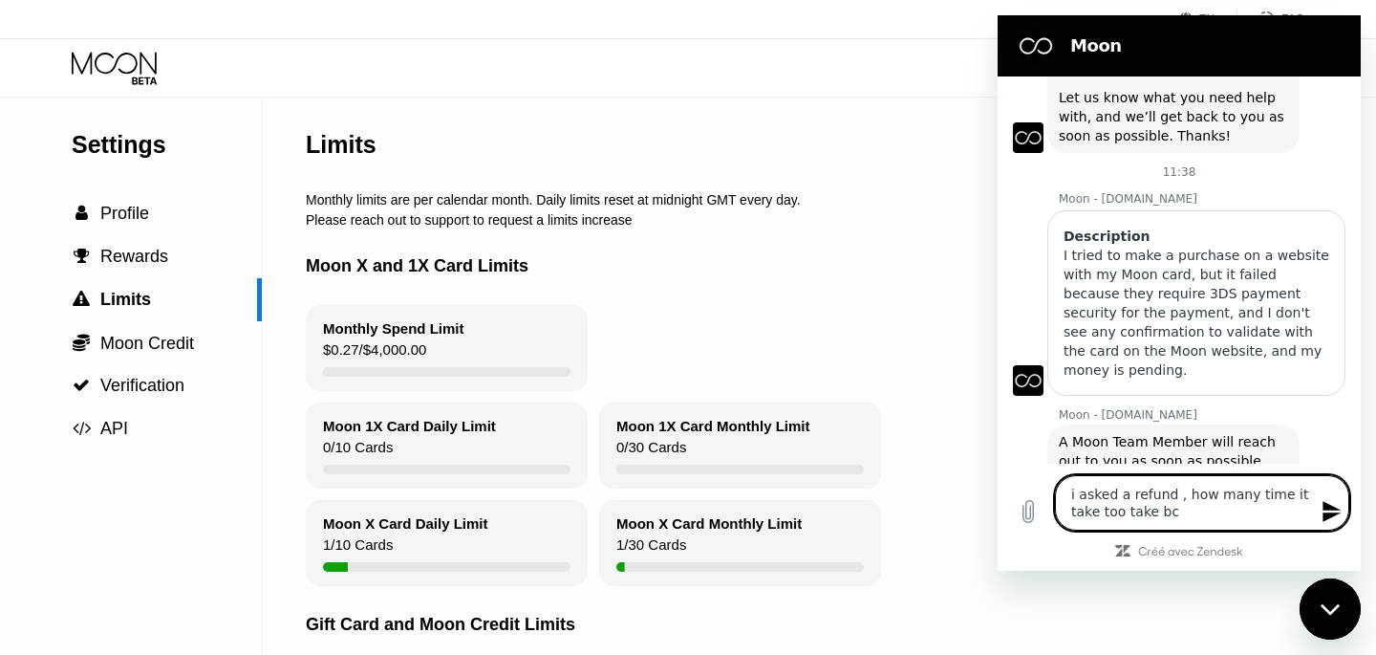
type textarea "x"
type textarea "i asked a refund , how many time it take too take ba"
type textarea "x"
type textarea "i asked a refund , how many time it take too take bac"
type textarea "x"
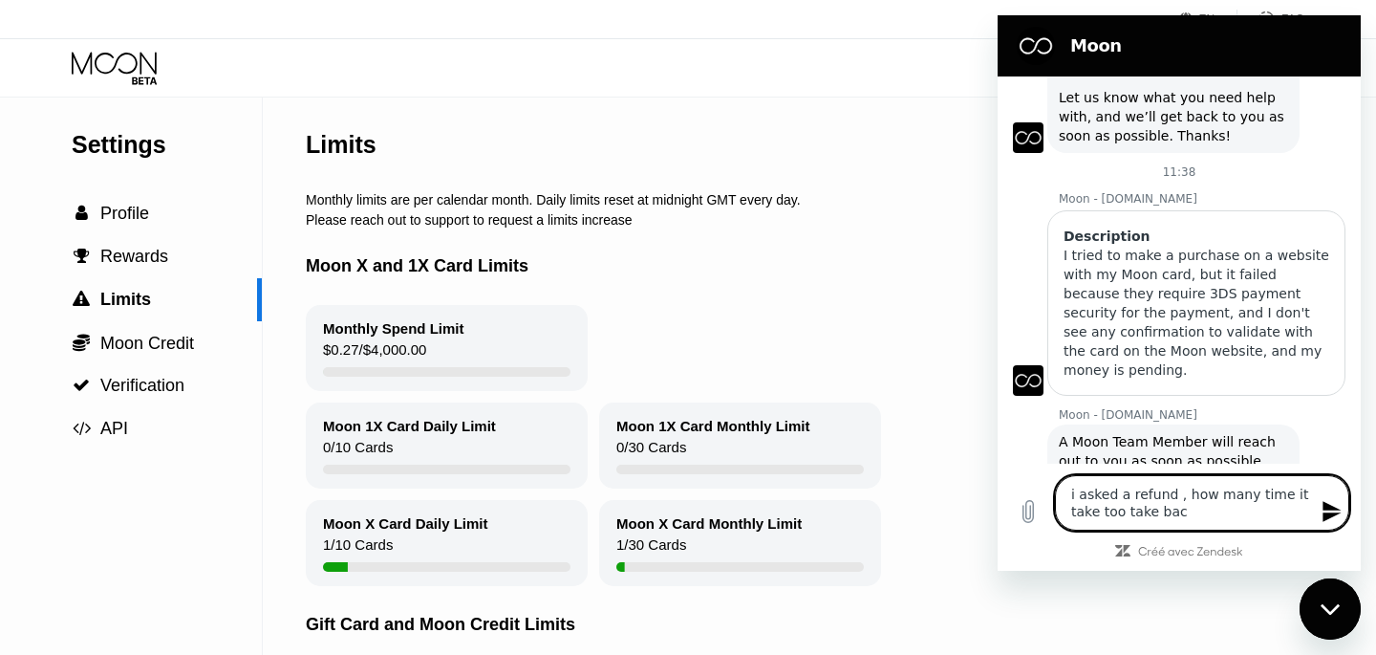
type textarea "i asked a refund , how many time it take too take back"
type textarea "x"
type textarea "i asked a refund , how many time it take too take back"
type textarea "x"
type textarea "i asked a refund , how many time it take too take back m"
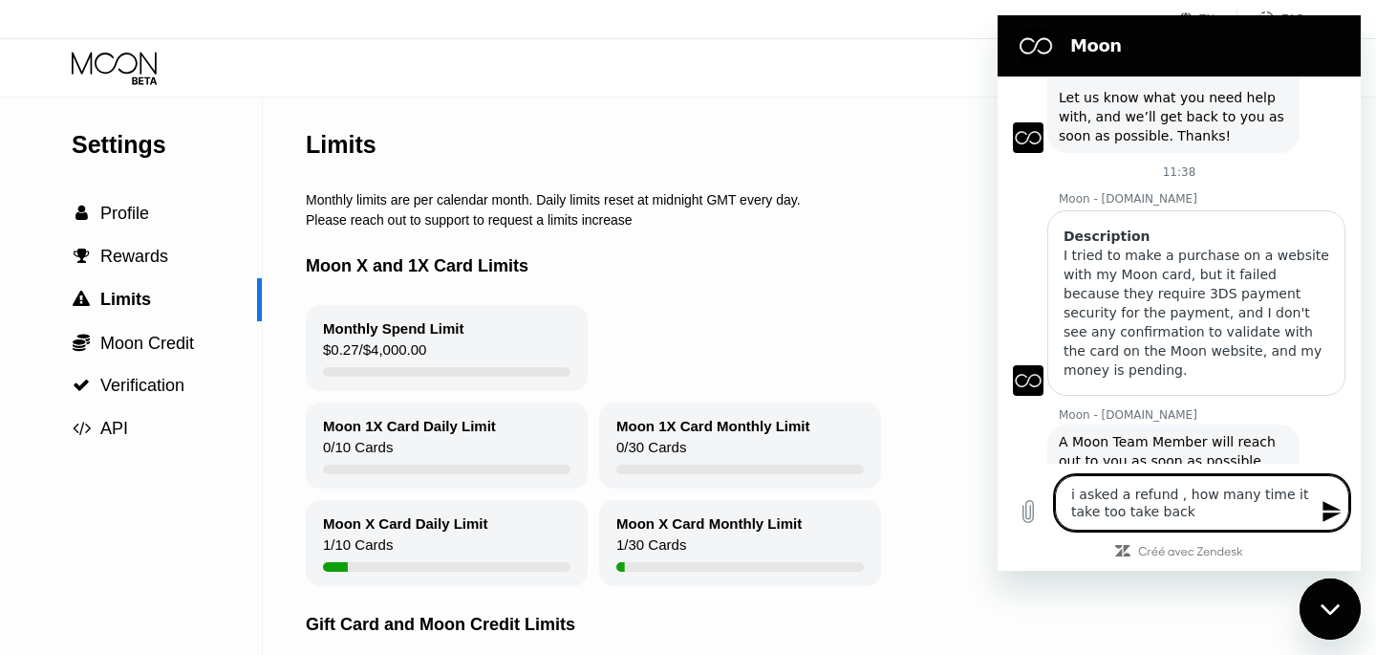
type textarea "x"
type textarea "i asked a refund , how many time it take too take back my"
type textarea "x"
type textarea "i asked a refund , how many time it take too take back my"
type textarea "x"
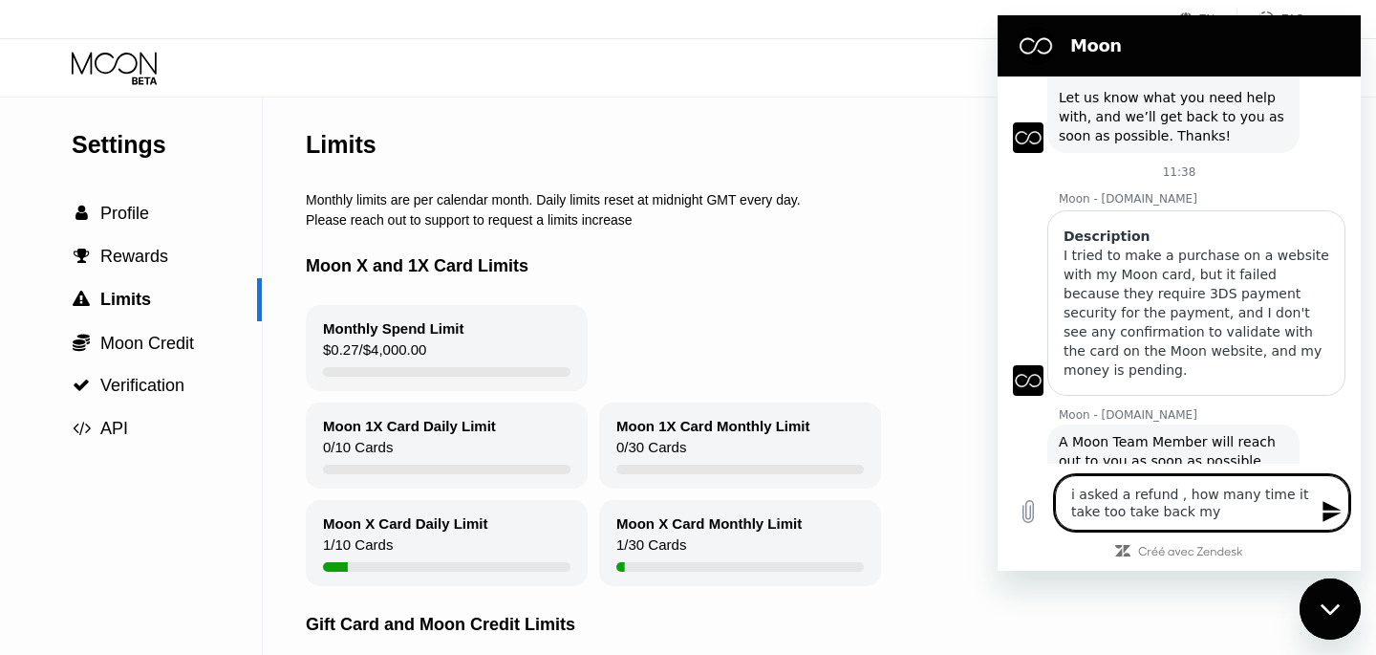
type textarea "i asked a refund , how many time it take too take back my m"
type textarea "x"
type textarea "i asked a refund , how many time it take too take back my"
type textarea "x"
type textarea "i asked a refund , how many time it take too take back my b"
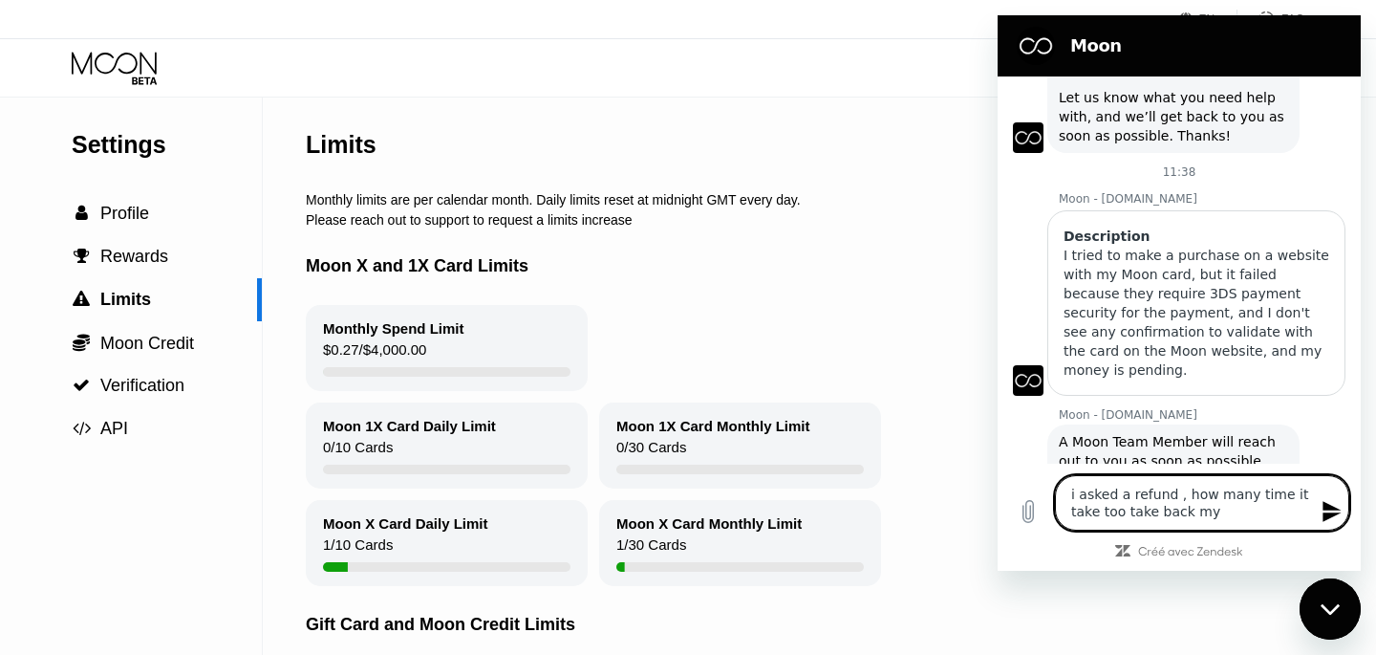
type textarea "x"
type textarea "i asked a refund , how many time it take too take back my bt"
type textarea "x"
type textarea "i asked a refund , how many time it take too take back my btc"
type textarea "x"
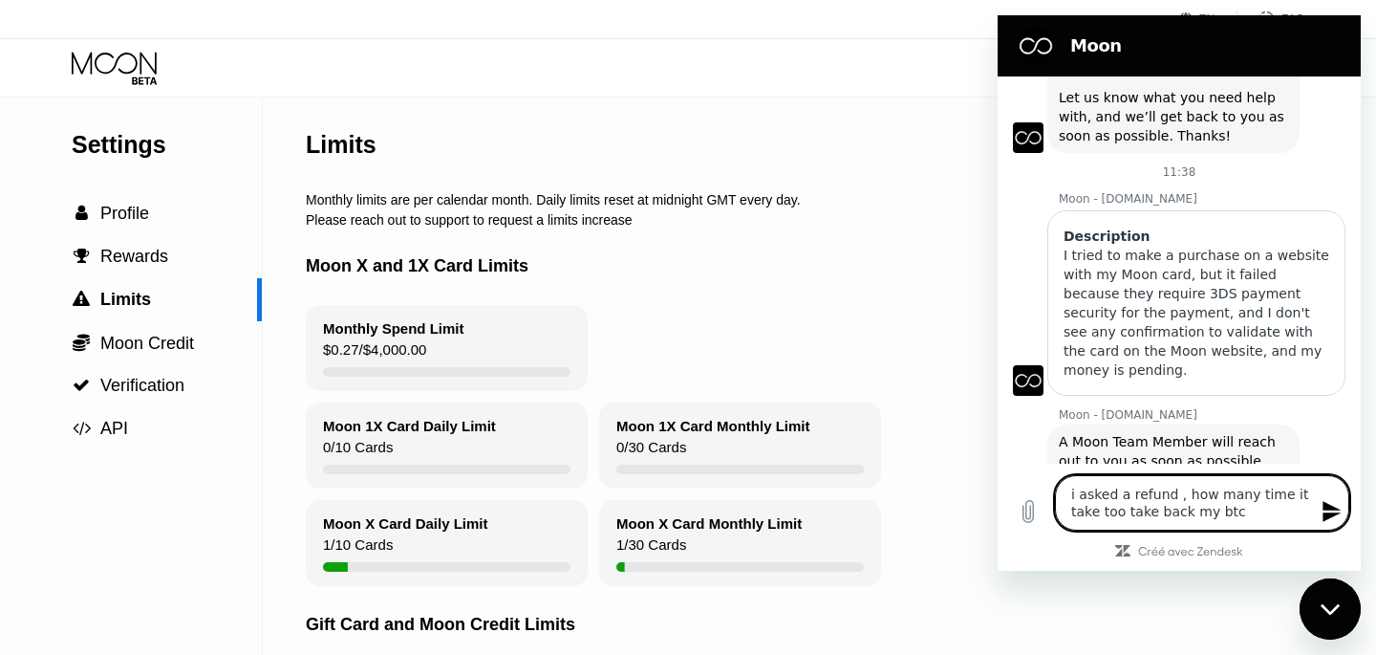
type textarea "i asked a refund , how many time it take too take back my btc"
type textarea "x"
type textarea "i asked a refund , how many time it take too take back my btc ?"
type textarea "x"
type textarea "i asked a refund , how many time it take too take back my btc ?"
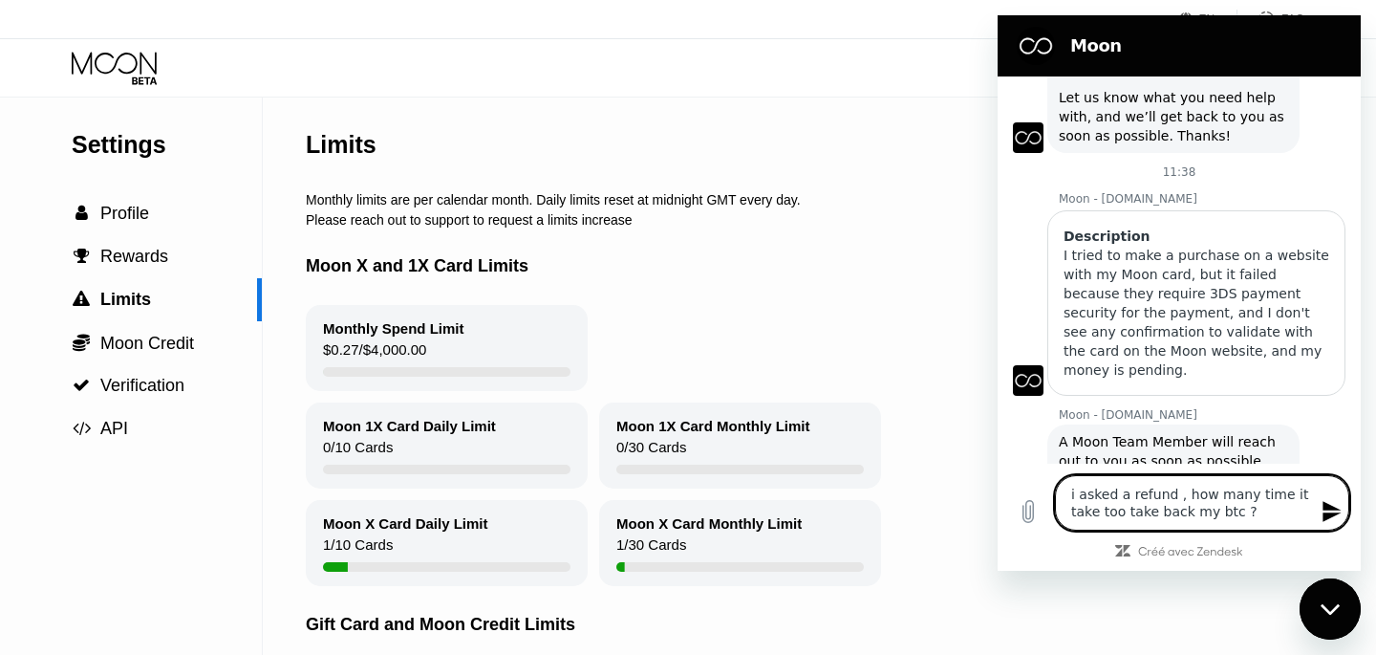
type textarea "x"
type textarea "i asked a refund , how many time it take too take back my btc ? p"
type textarea "x"
type textarea "i asked a refund , how many time it take too take back my btc ? pl"
type textarea "x"
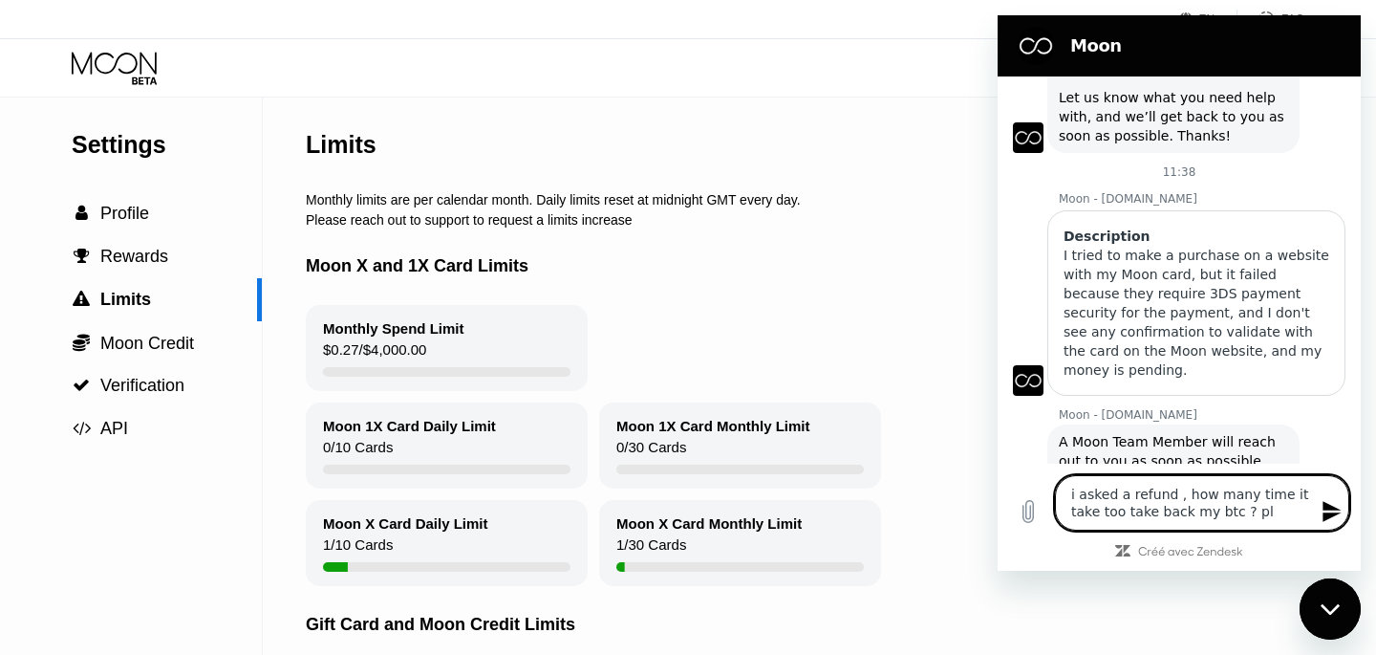
type textarea "i asked a refund , how many time it take too take back my btc ? pls"
type textarea "x"
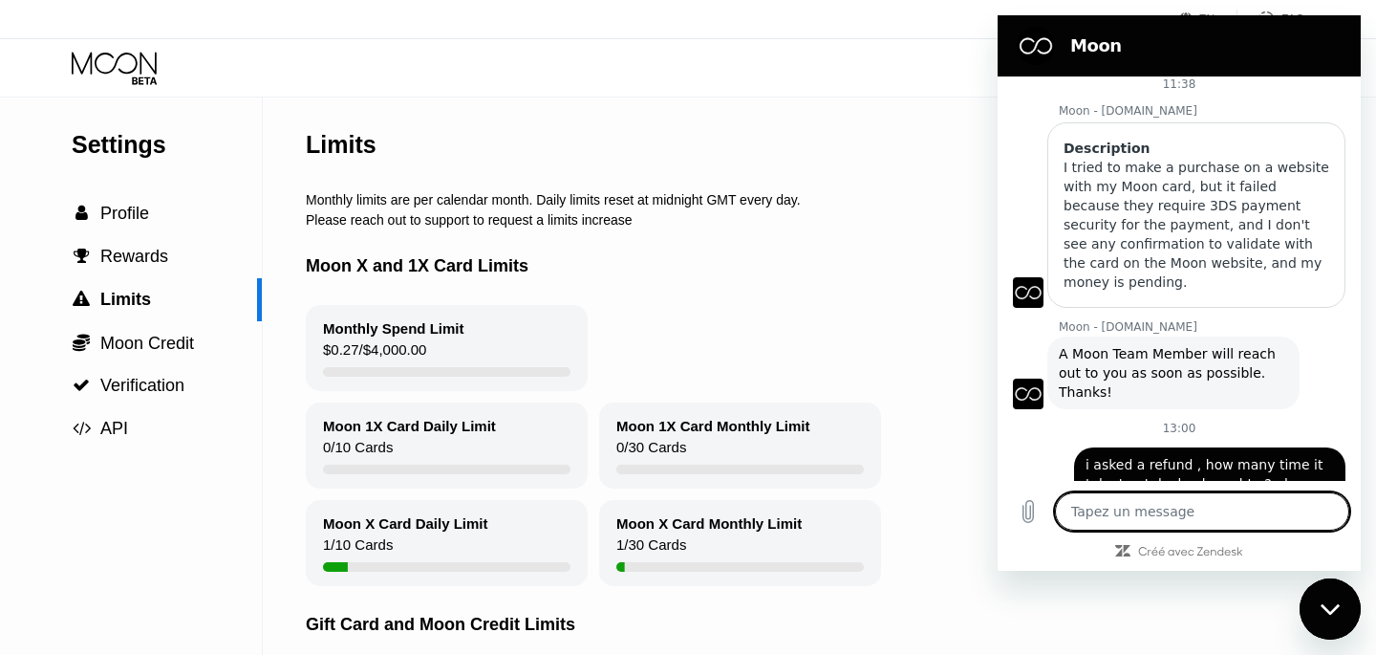
scroll to position [182, 0]
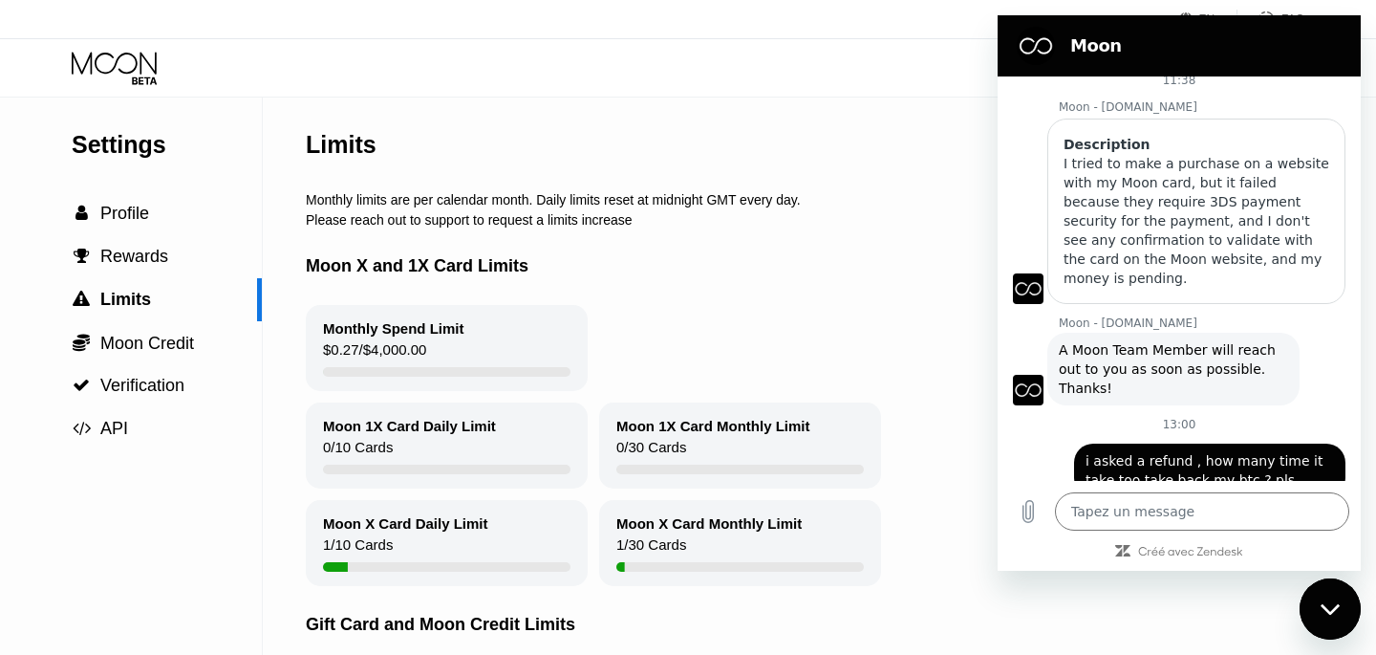
click at [1322, 608] on icon "Fermer la fenêtre de messagerie" at bounding box center [1331, 609] width 20 height 12
type textarea "x"
